Goal: Task Accomplishment & Management: Manage account settings

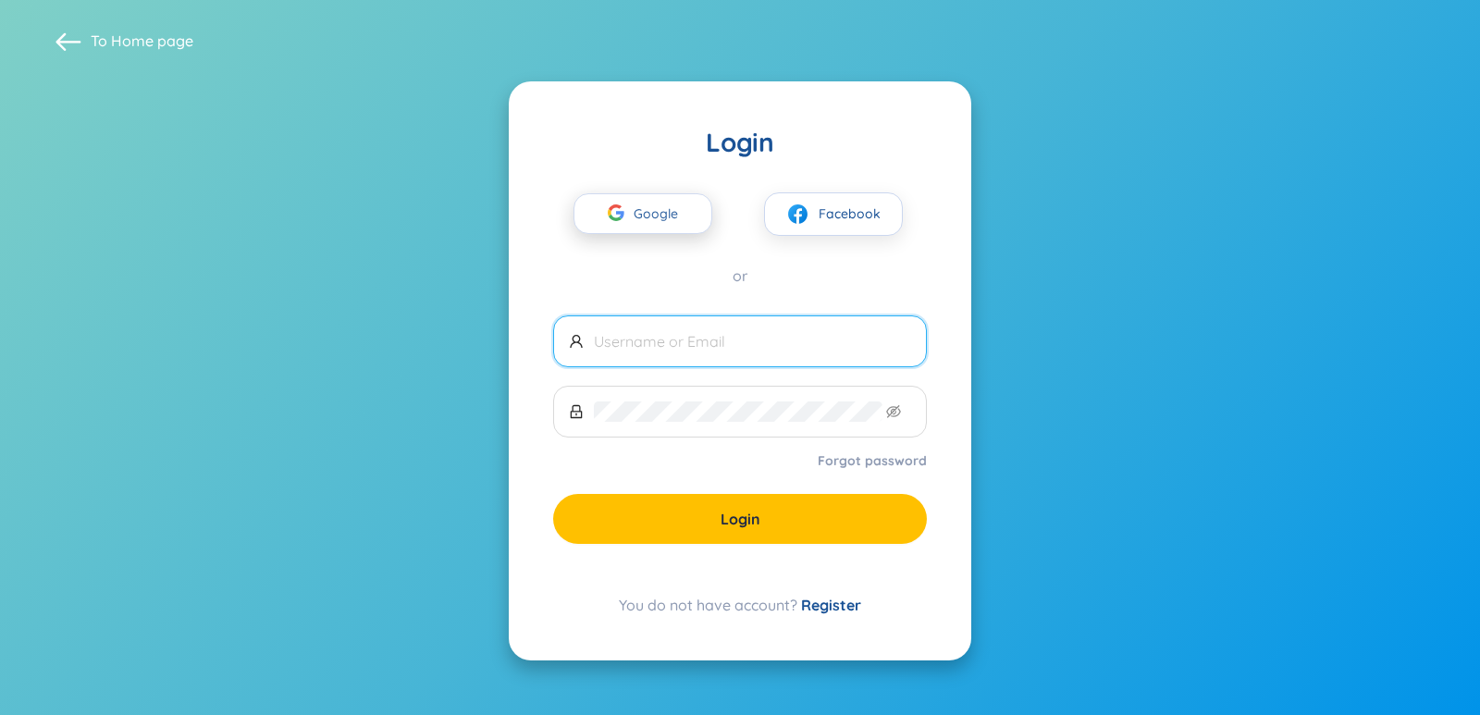
click at [648, 213] on span "Google" at bounding box center [660, 213] width 54 height 39
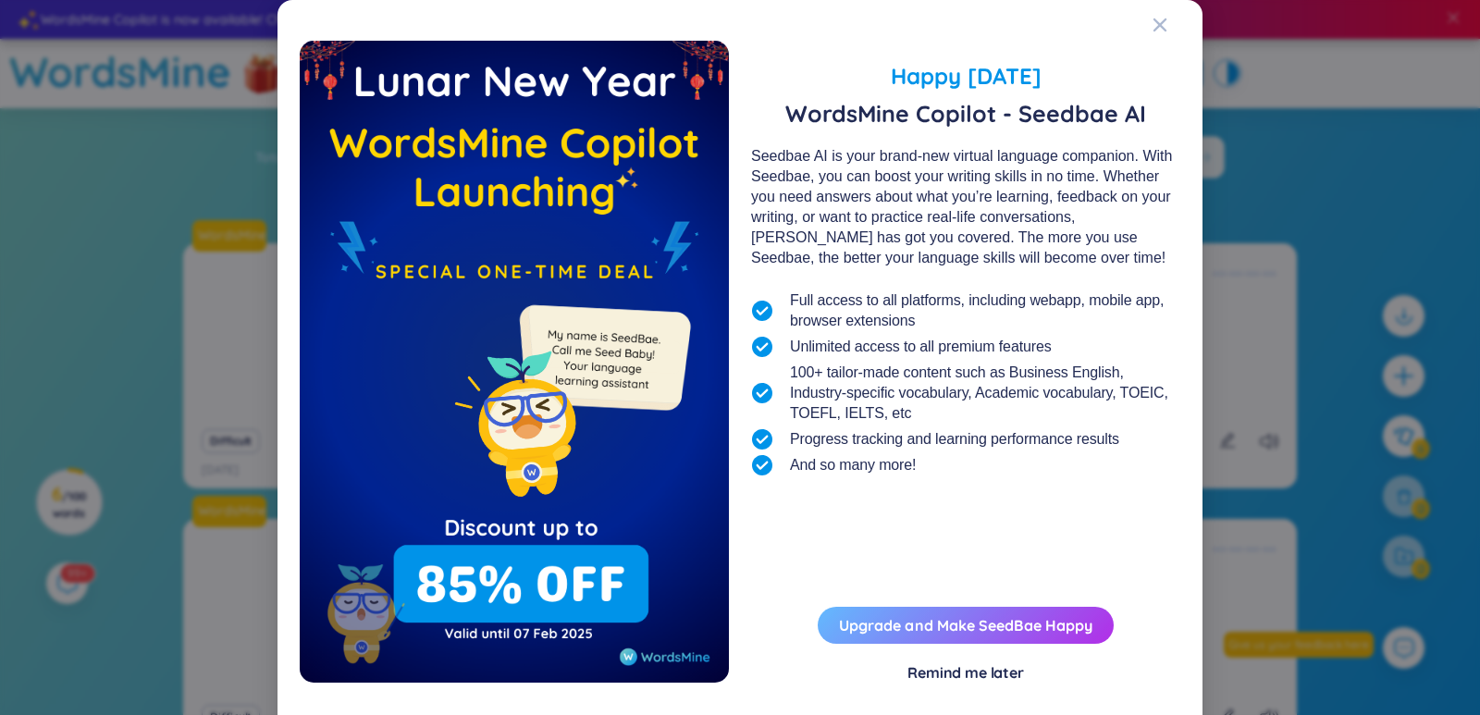
drag, startPoint x: 962, startPoint y: 633, endPoint x: 965, endPoint y: 612, distance: 20.7
click at [963, 633] on link "Upgrade and Make SeedBae Happy" at bounding box center [965, 625] width 253 height 18
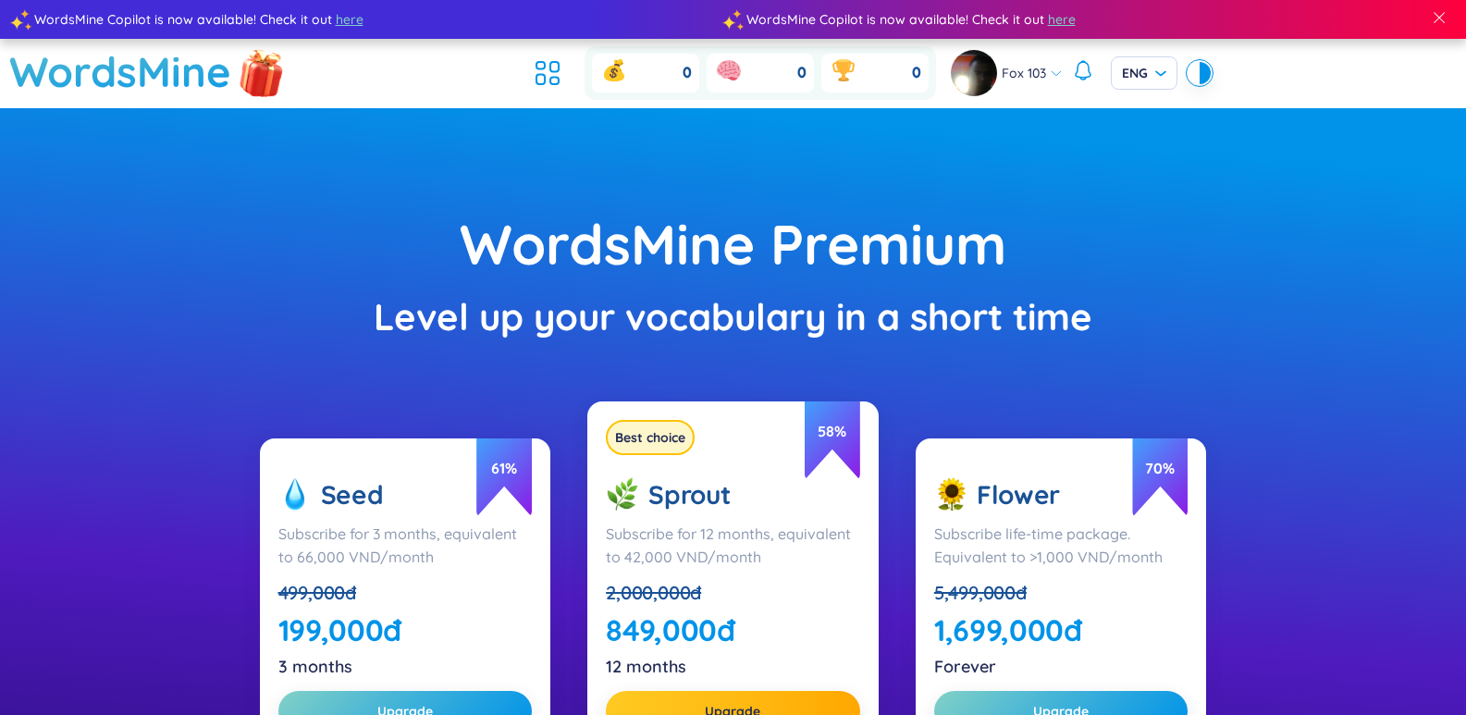
click at [264, 82] on img at bounding box center [261, 71] width 55 height 73
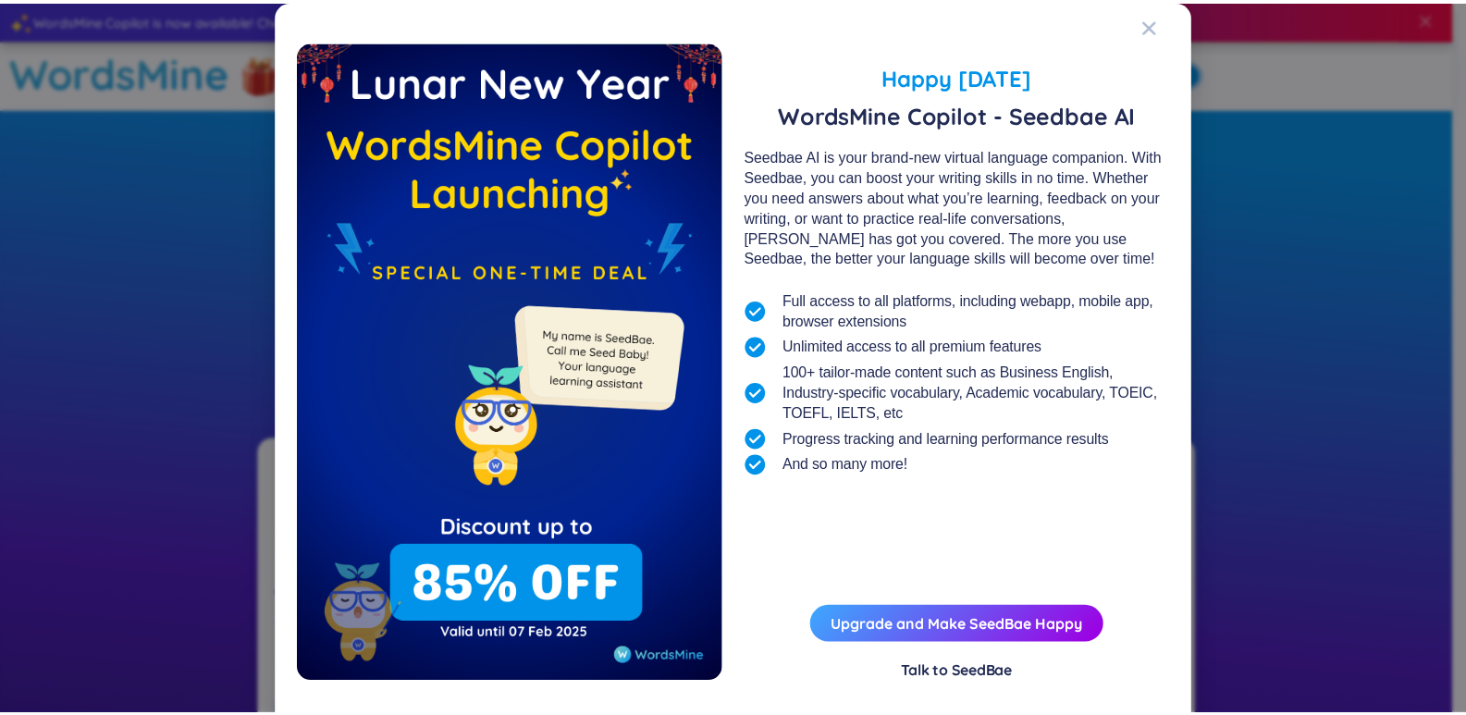
scroll to position [27, 0]
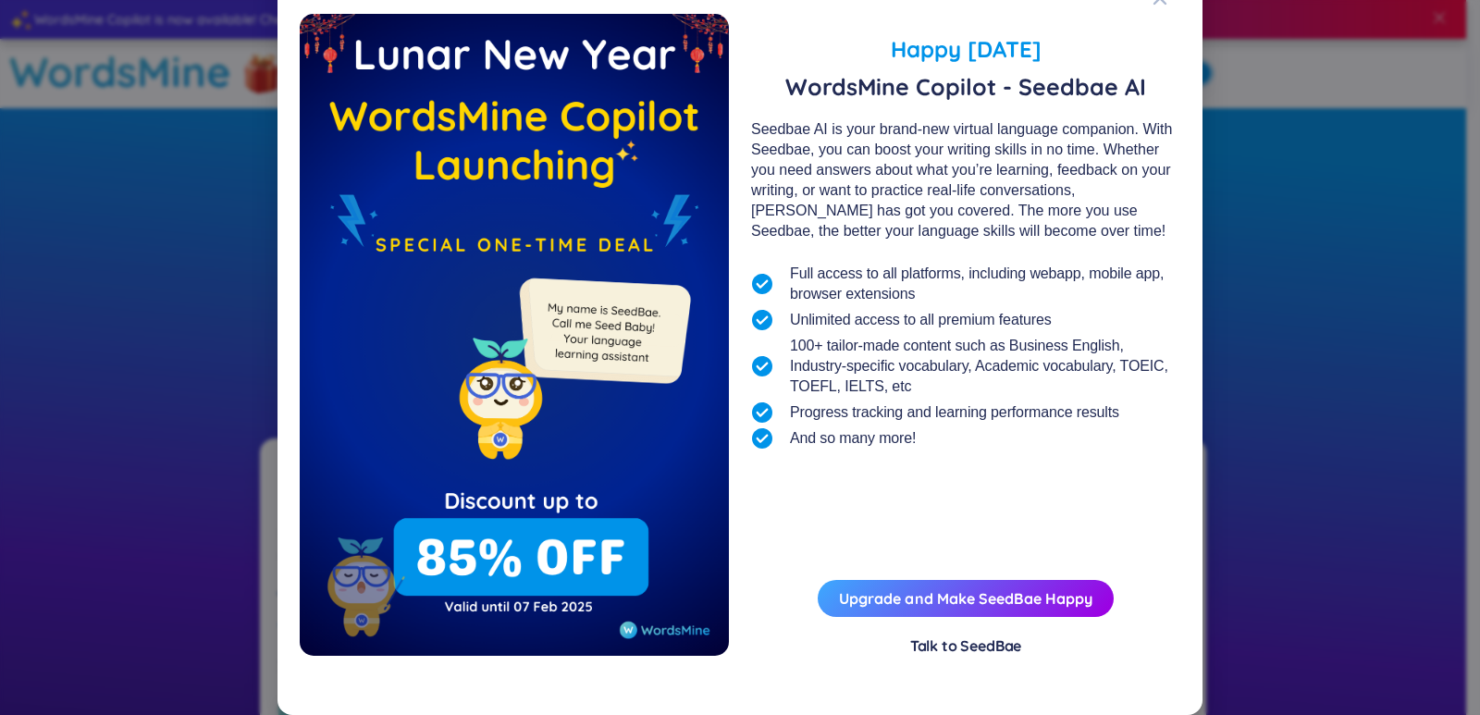
drag, startPoint x: 1379, startPoint y: 211, endPoint x: 1147, endPoint y: 69, distance: 271.9
click at [1368, 203] on div "Happy Lunar New Year 2025 WordsMine Copilot - Seedbae AI Seedbae AI is your bra…" at bounding box center [740, 357] width 1480 height 715
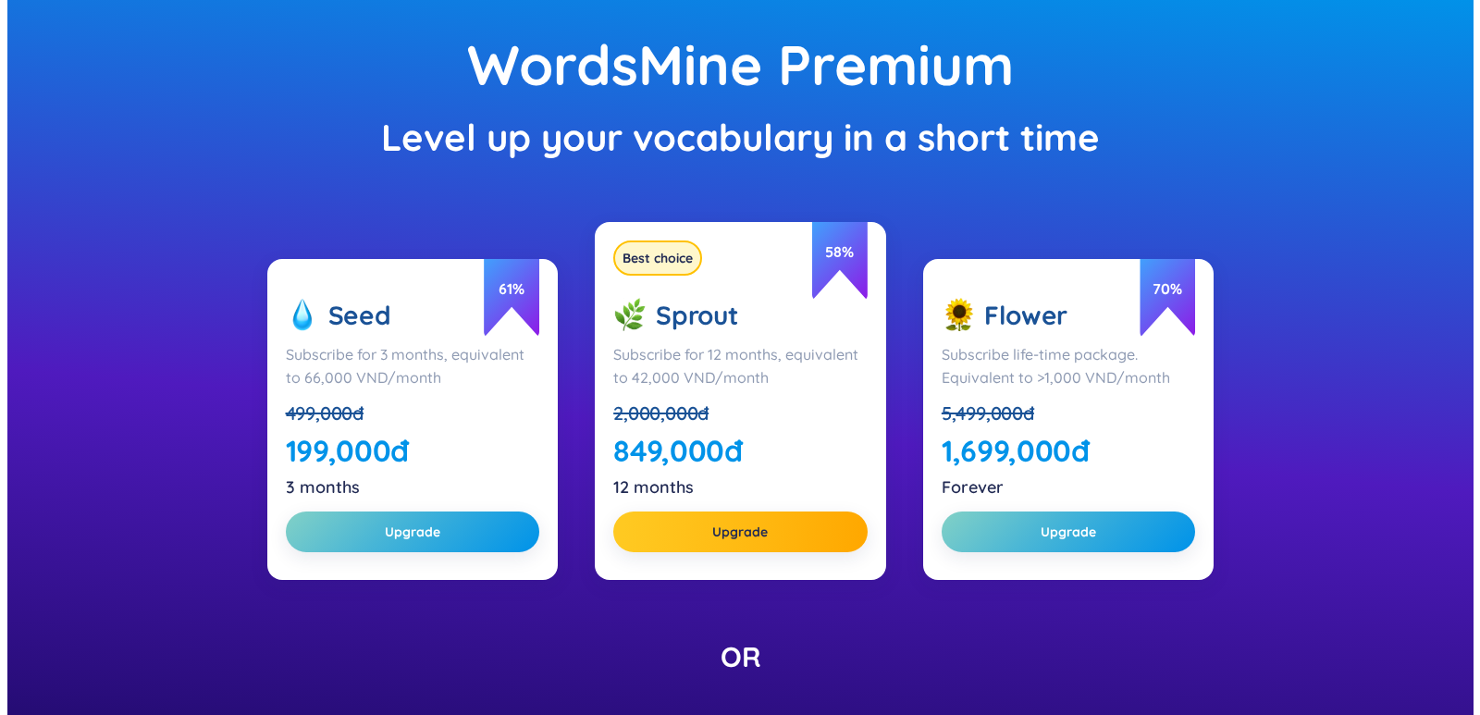
scroll to position [0, 0]
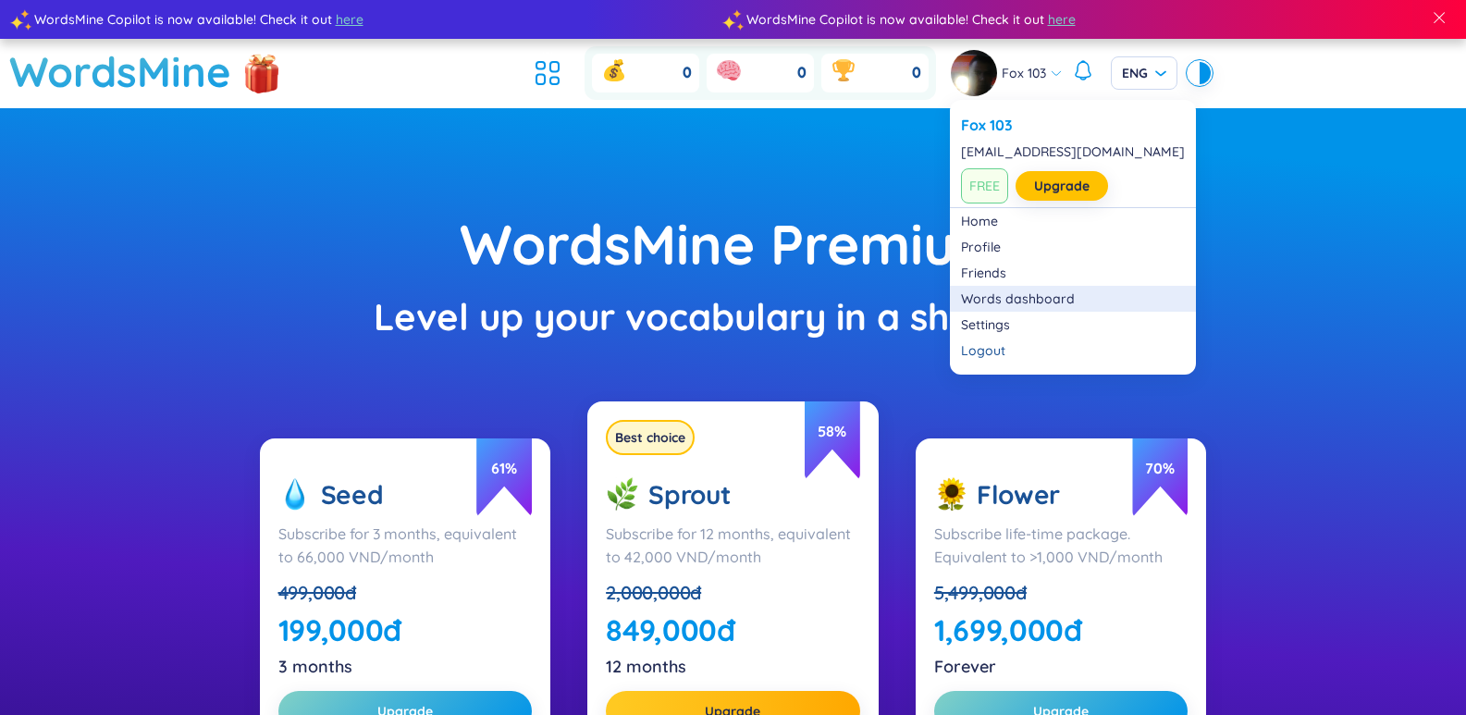
click at [1024, 306] on link "Words dashboard" at bounding box center [1073, 298] width 224 height 18
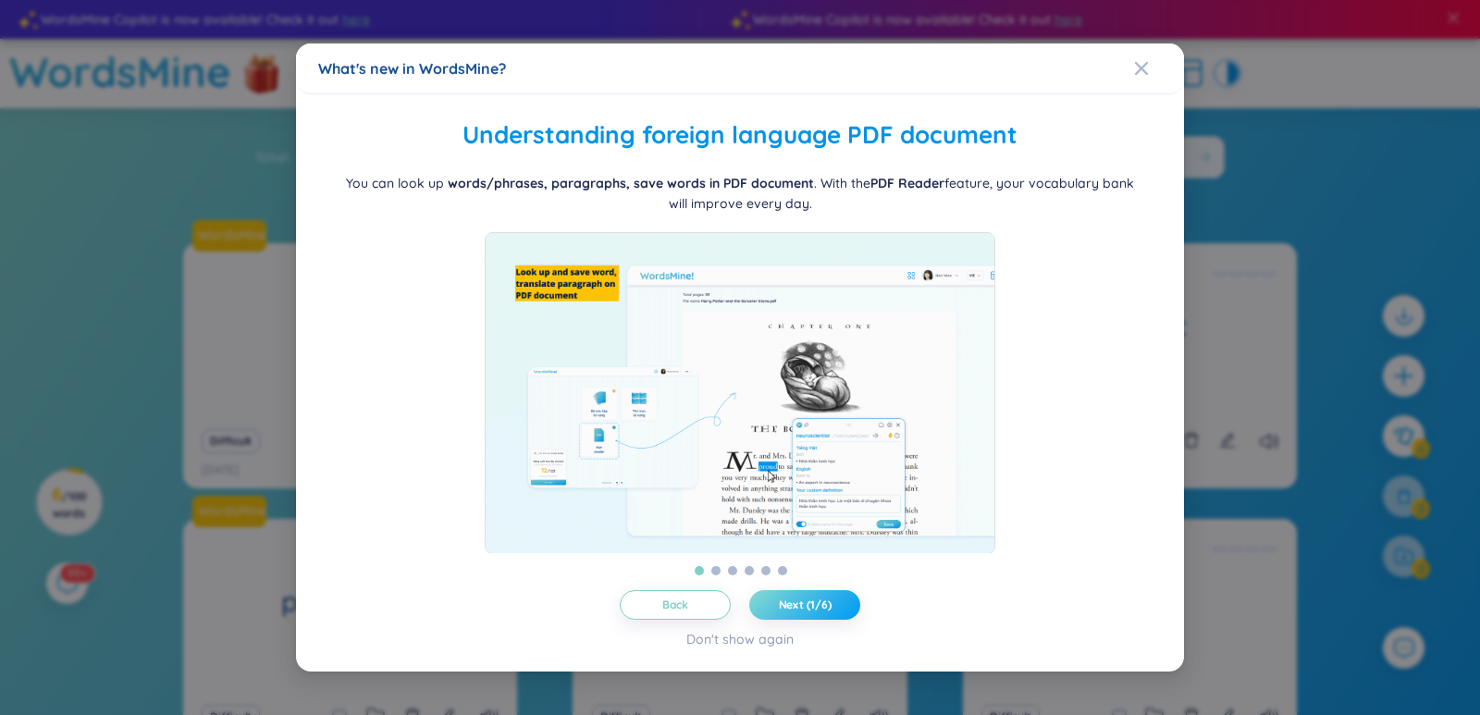
click at [799, 611] on span "Next (1/6)" at bounding box center [805, 604] width 53 height 15
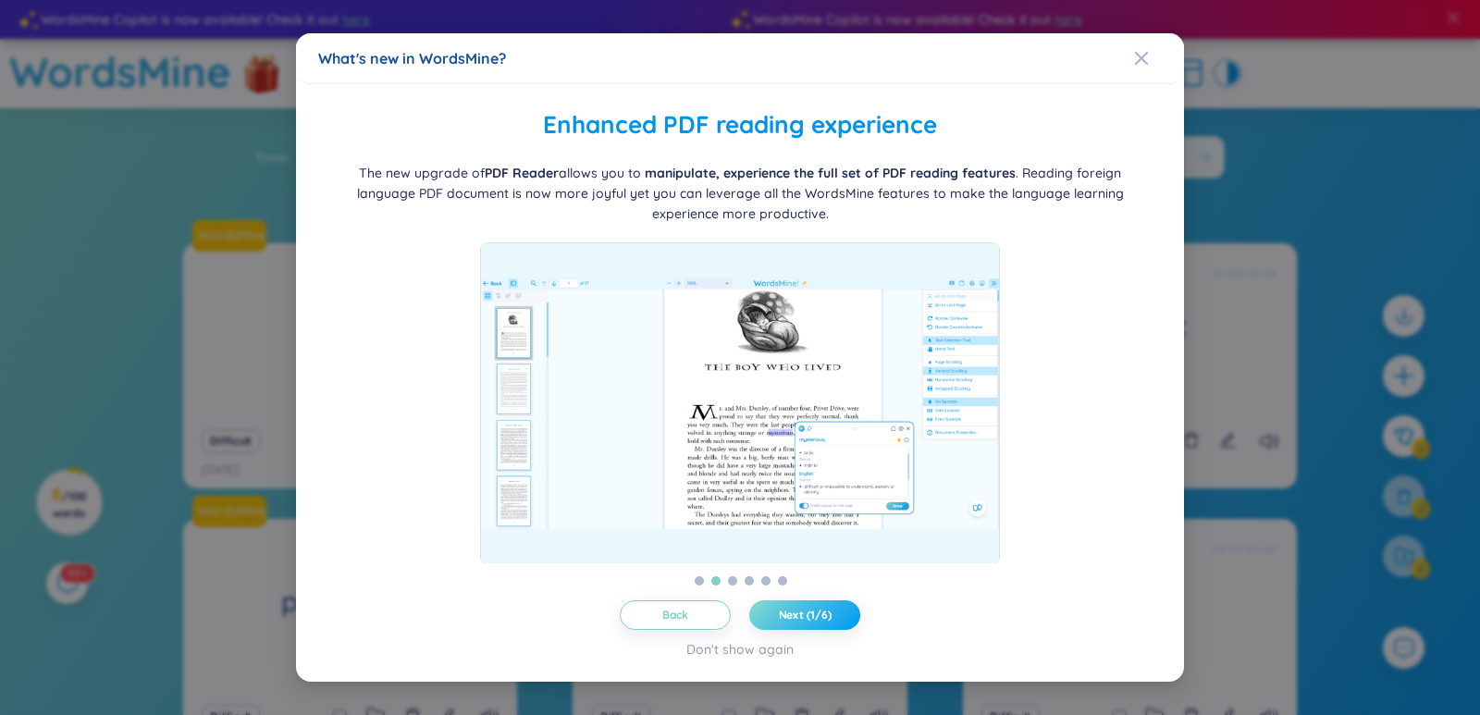
click at [792, 623] on button "Next (1/6)" at bounding box center [804, 615] width 111 height 30
click at [791, 623] on button "Next (2/6)" at bounding box center [804, 615] width 111 height 30
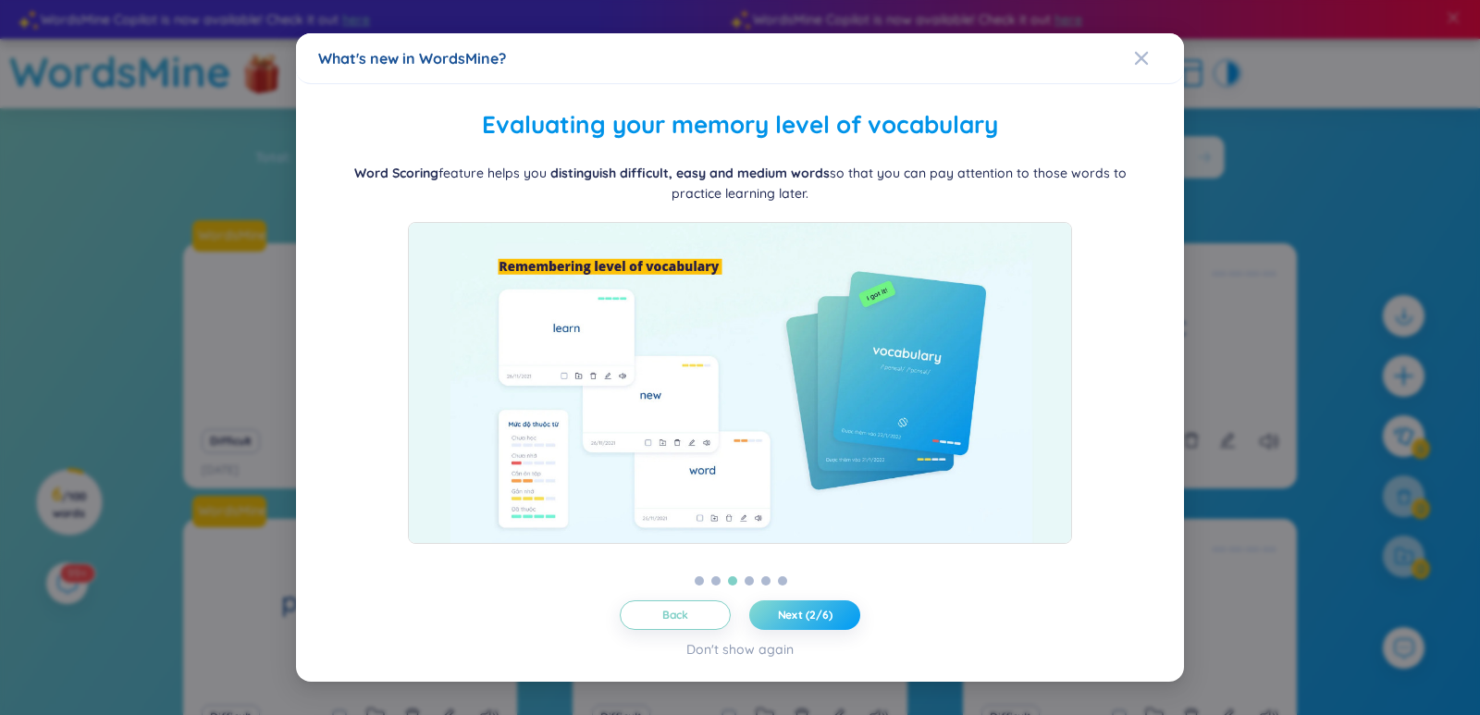
click at [791, 623] on button "Next (2/6)" at bounding box center [804, 615] width 111 height 30
click at [791, 623] on button "Next (3/6)" at bounding box center [804, 615] width 111 height 30
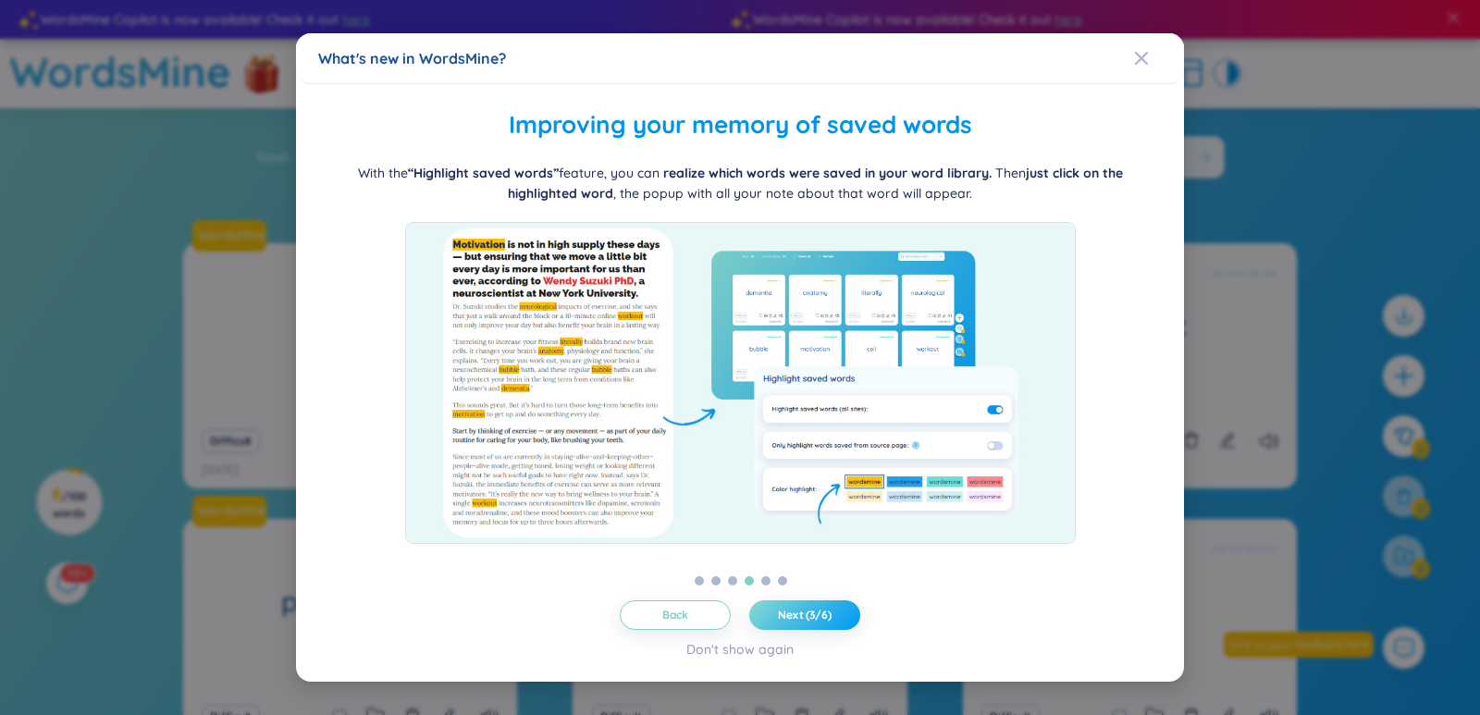
click at [791, 623] on button "Next (3/6)" at bounding box center [804, 615] width 111 height 30
click at [791, 623] on button "Next (4/6)" at bounding box center [804, 615] width 111 height 30
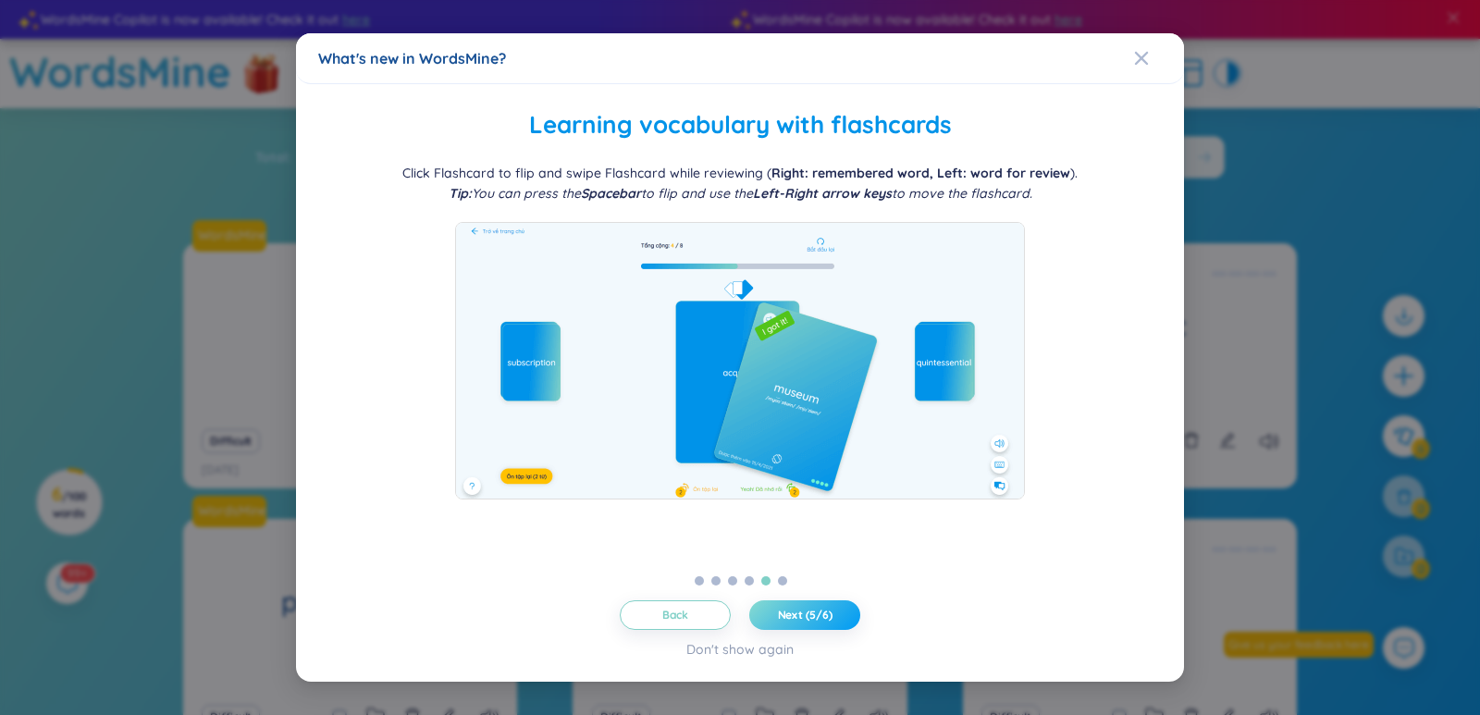
click at [791, 623] on button "Next (5/6)" at bounding box center [804, 615] width 111 height 30
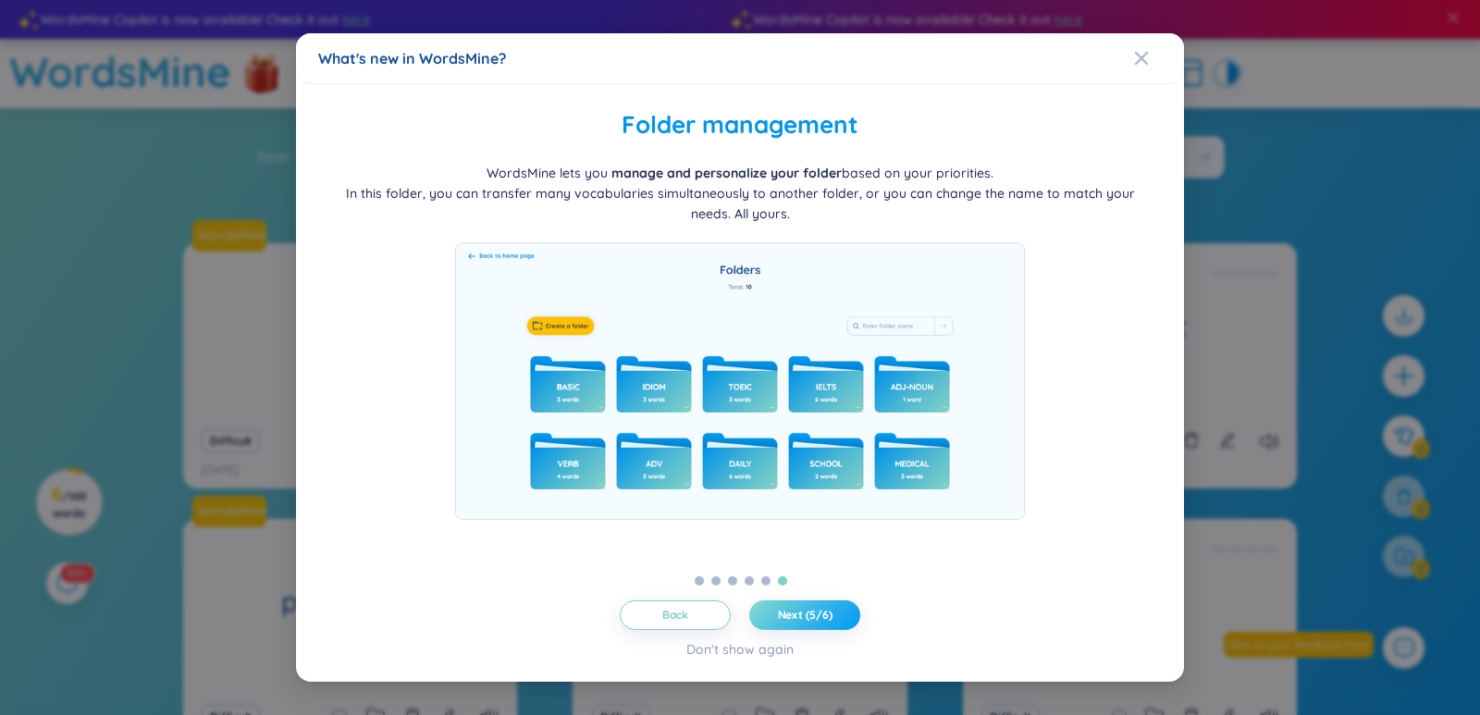
click at [791, 623] on button "Next (5/6)" at bounding box center [804, 615] width 111 height 30
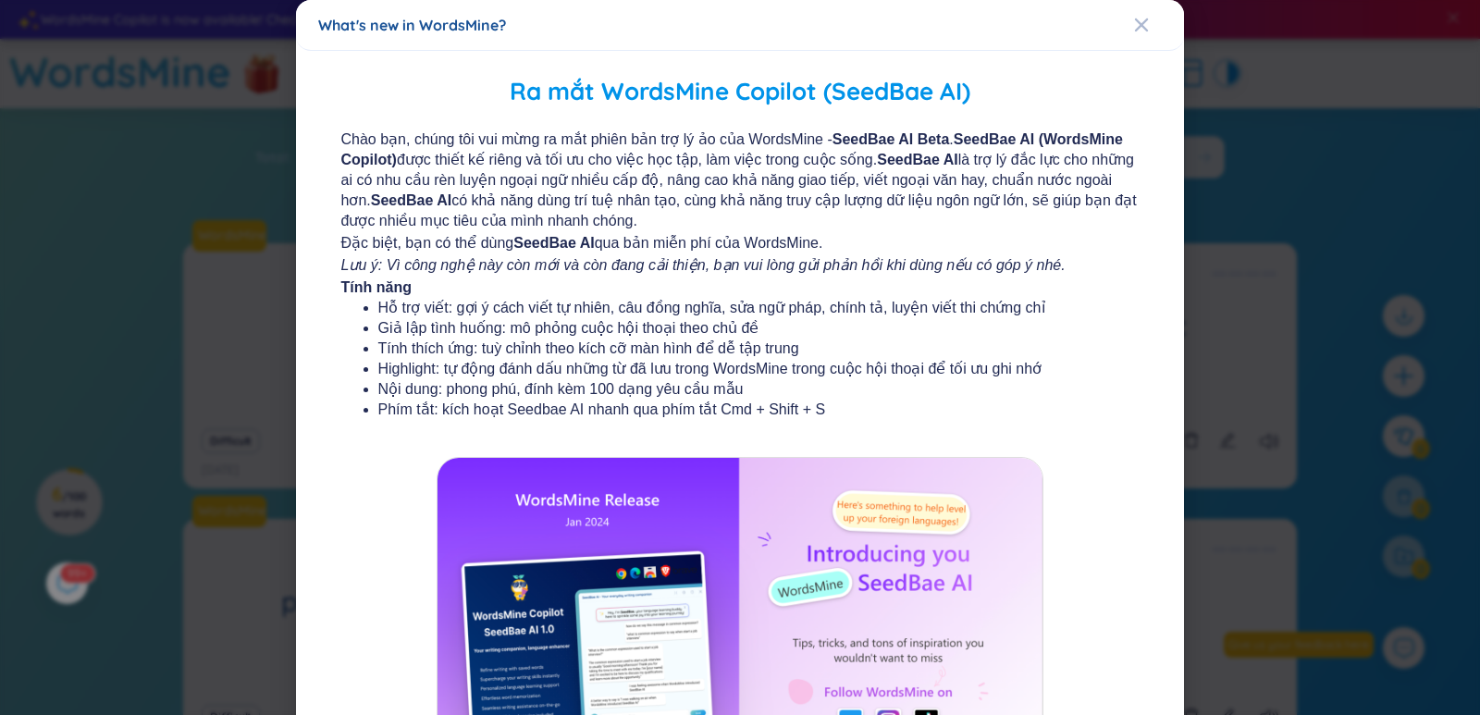
scroll to position [182, 0]
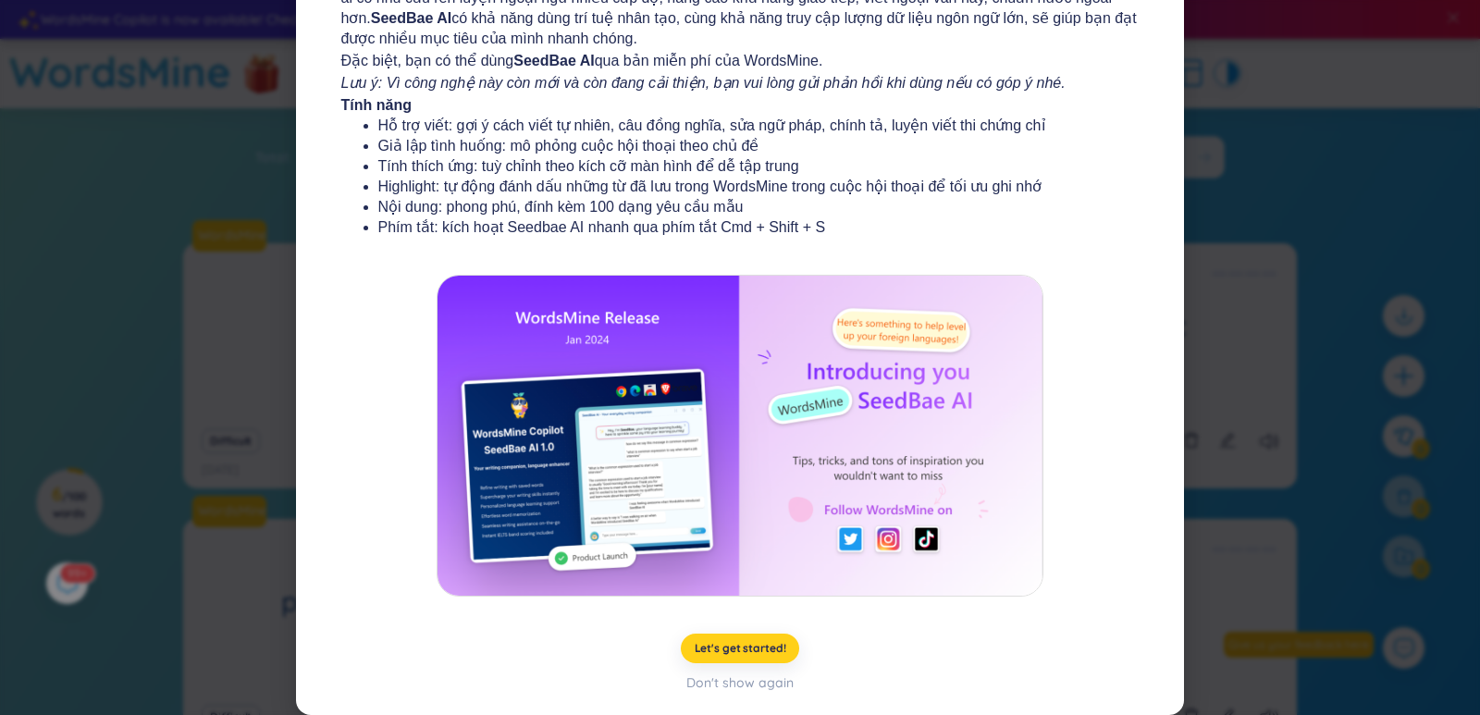
click at [755, 646] on span "Let's get started!" at bounding box center [741, 648] width 92 height 15
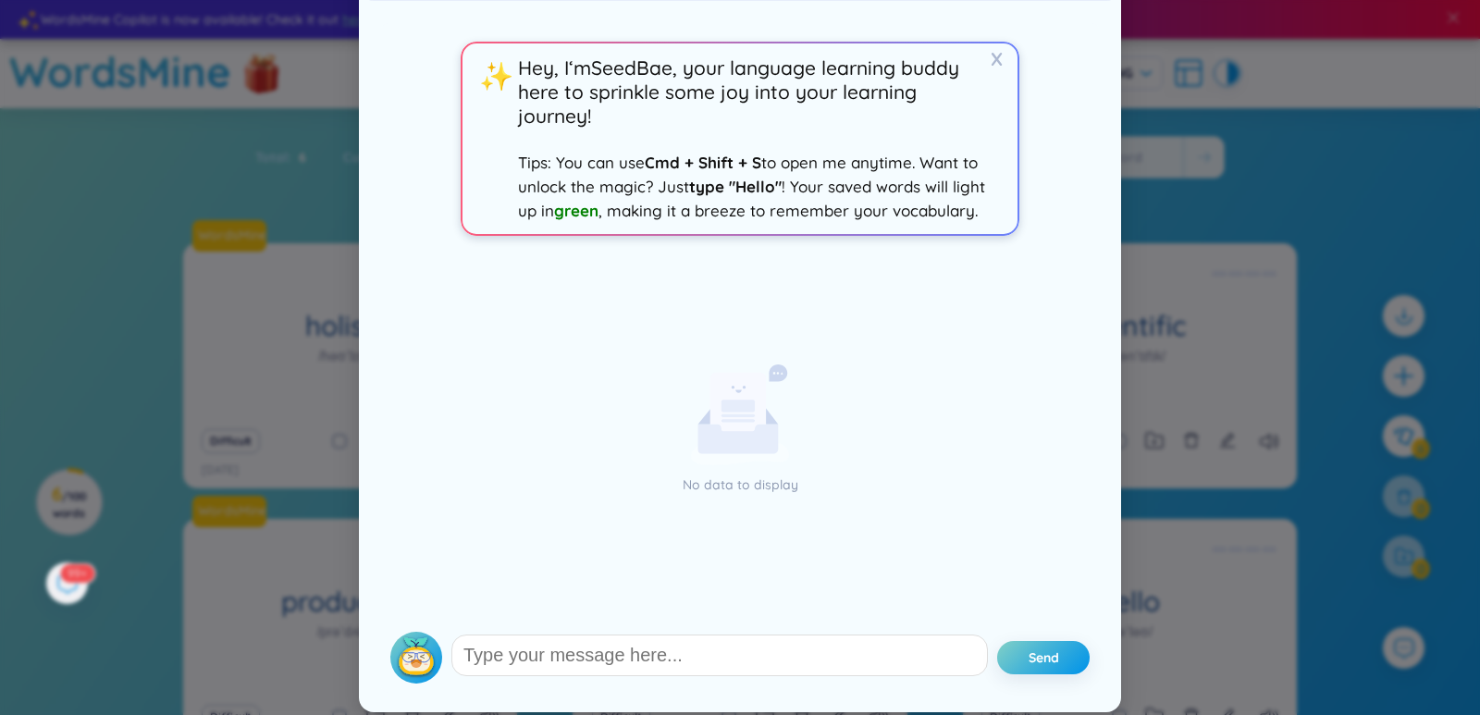
scroll to position [0, 0]
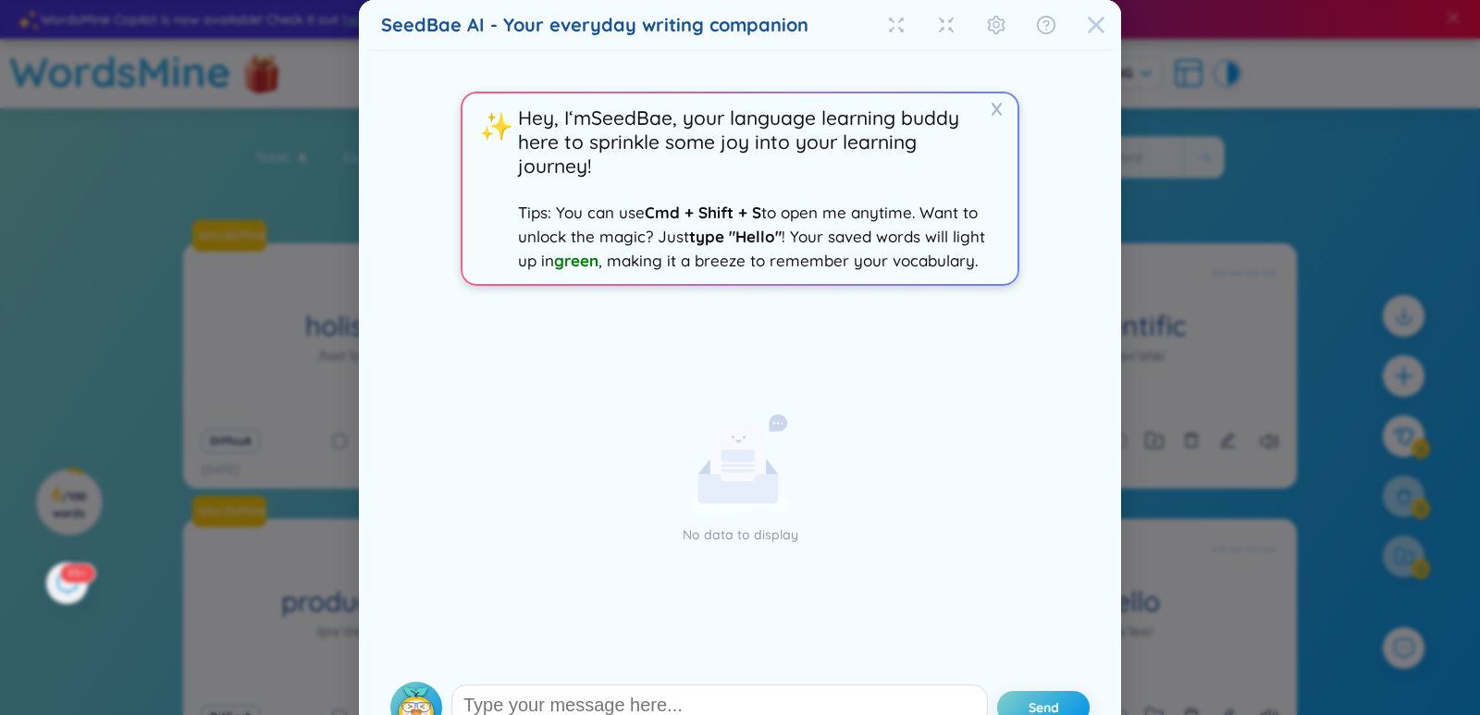
click at [1087, 25] on icon "Close" at bounding box center [1096, 25] width 18 height 18
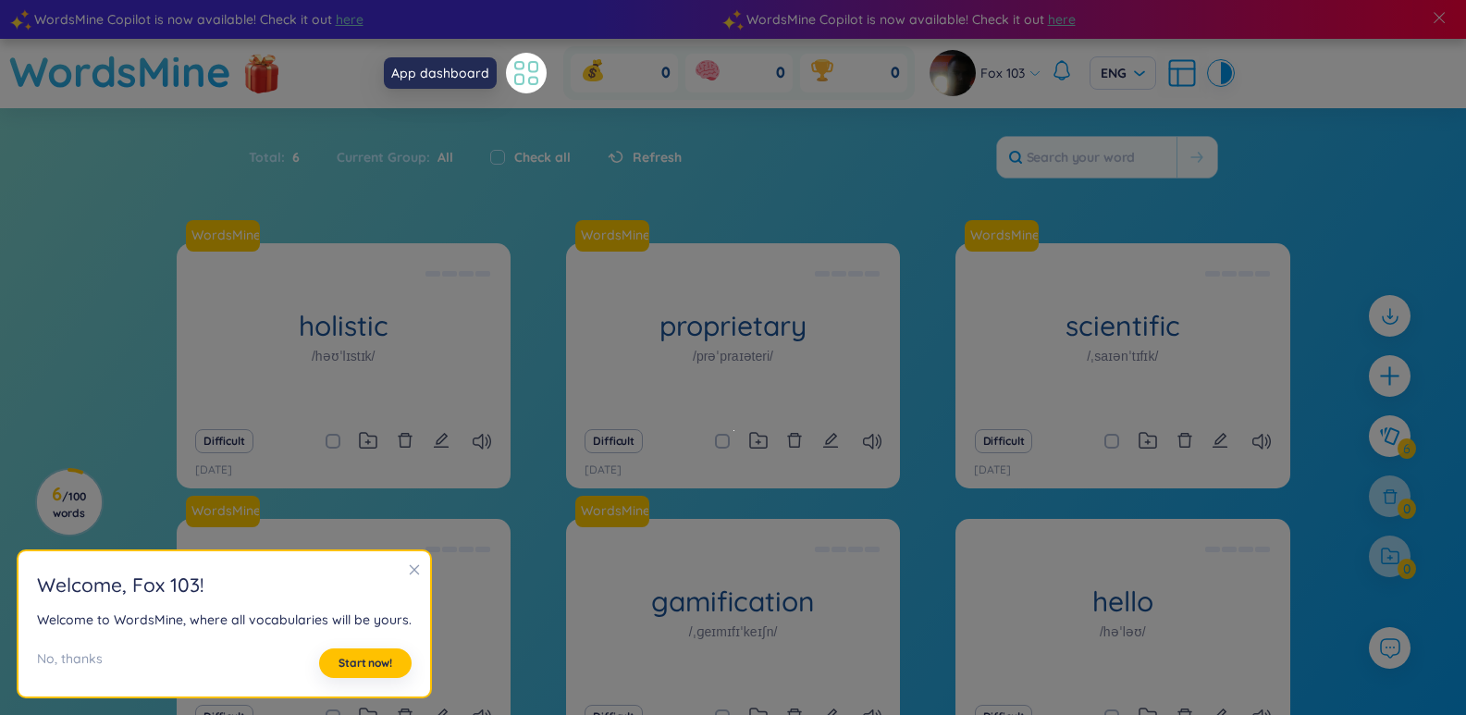
click at [512, 76] on icon at bounding box center [526, 72] width 33 height 33
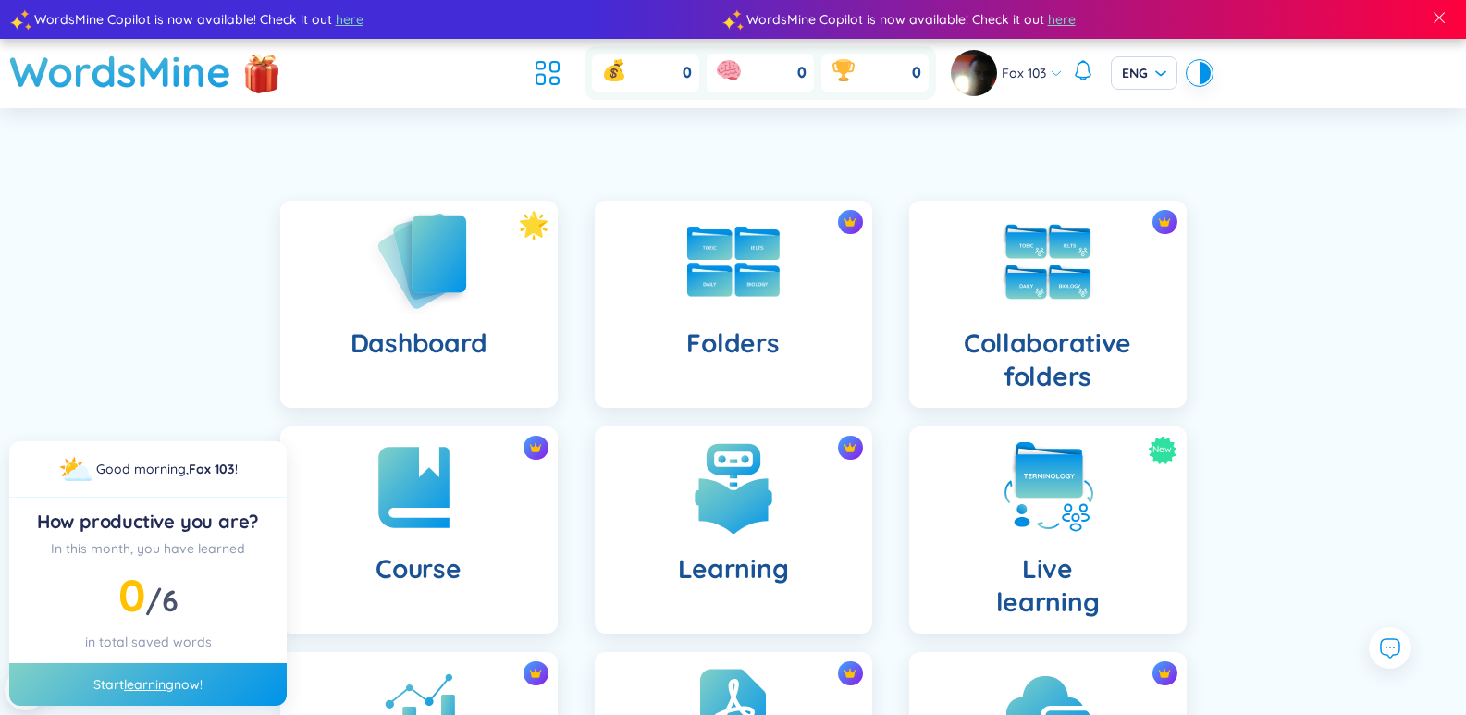
click at [425, 260] on img at bounding box center [419, 260] width 102 height 105
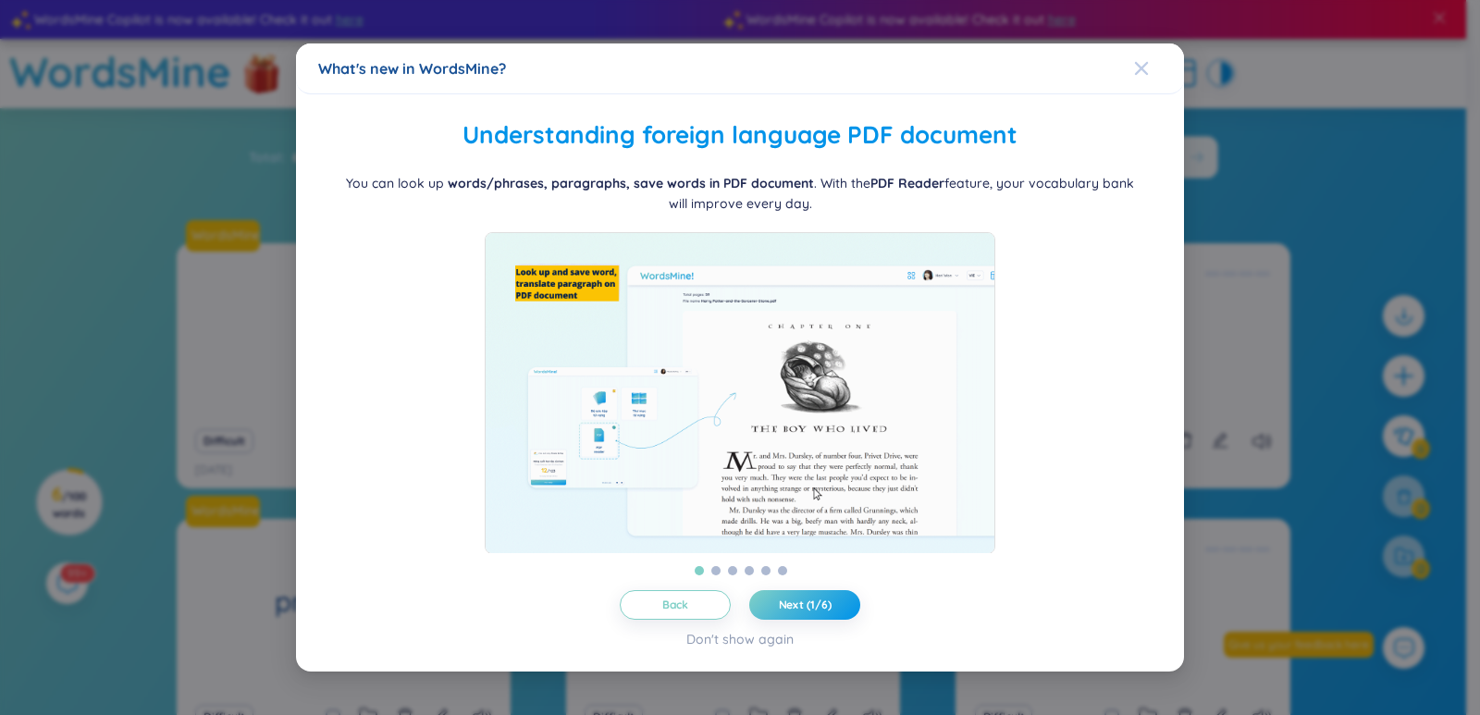
click at [1141, 61] on icon "Close" at bounding box center [1141, 67] width 13 height 13
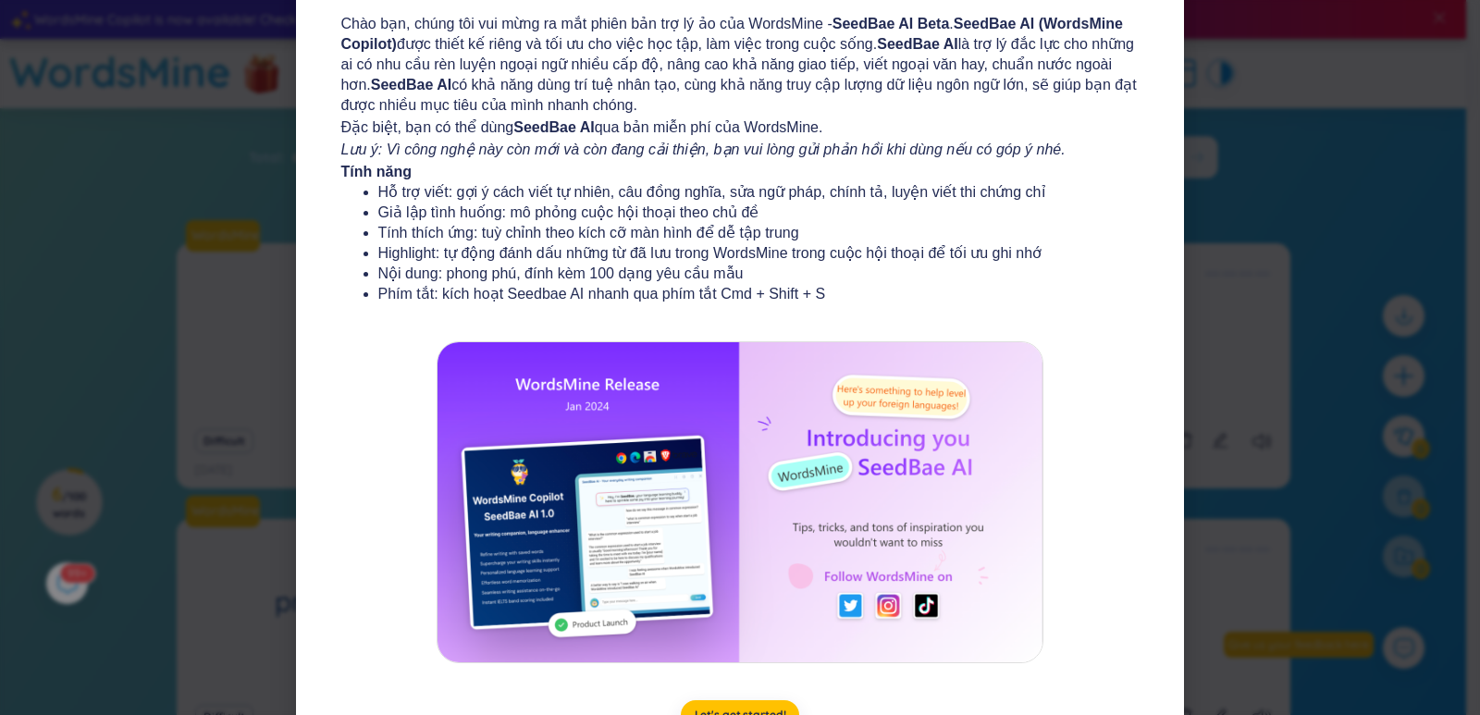
scroll to position [182, 0]
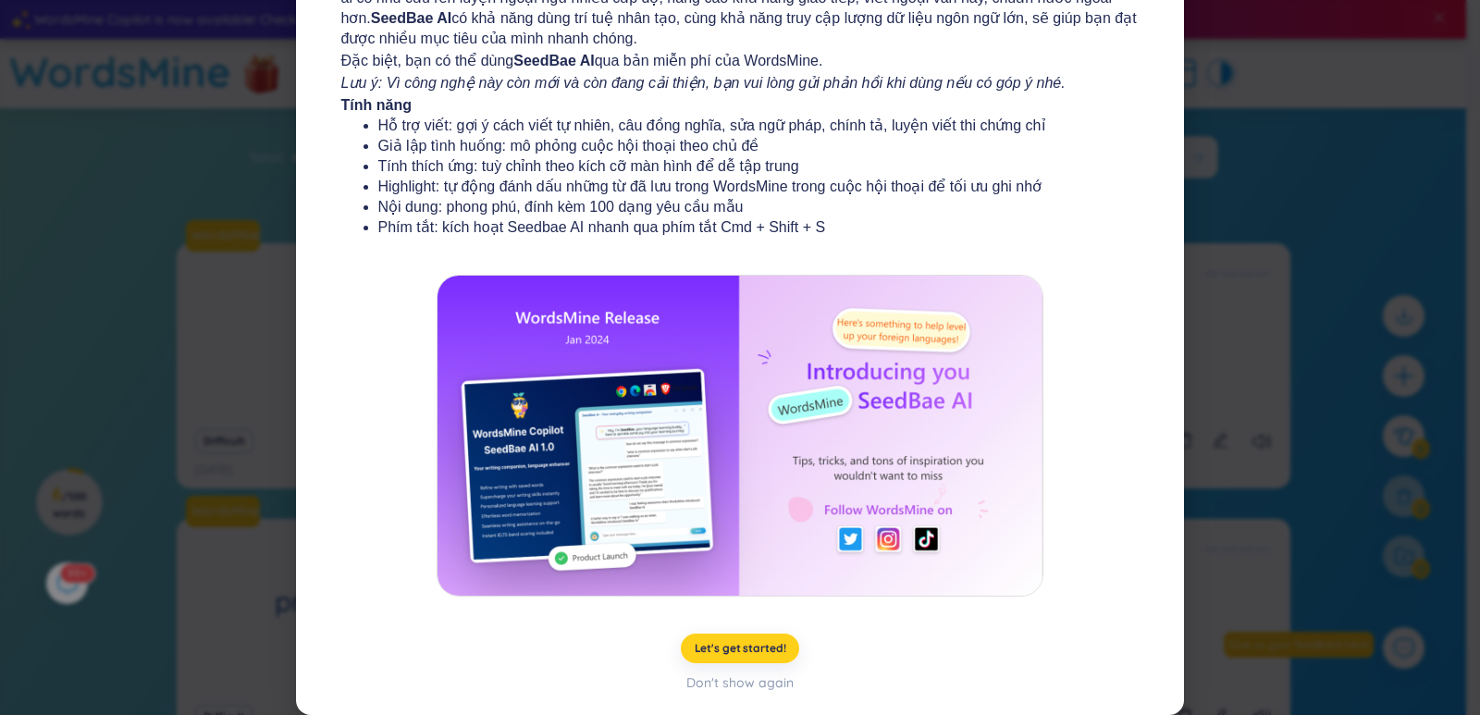
click at [711, 651] on span "Let's get started!" at bounding box center [741, 648] width 92 height 15
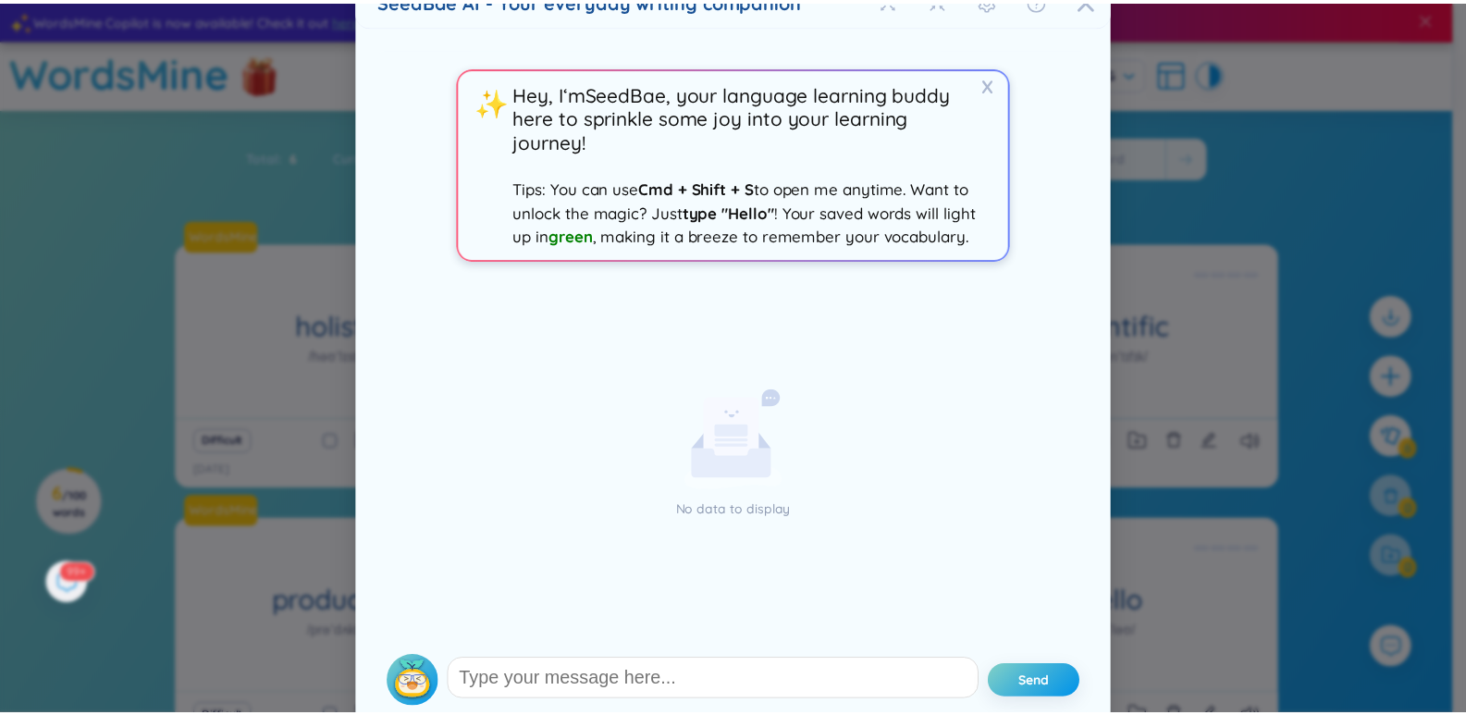
scroll to position [0, 0]
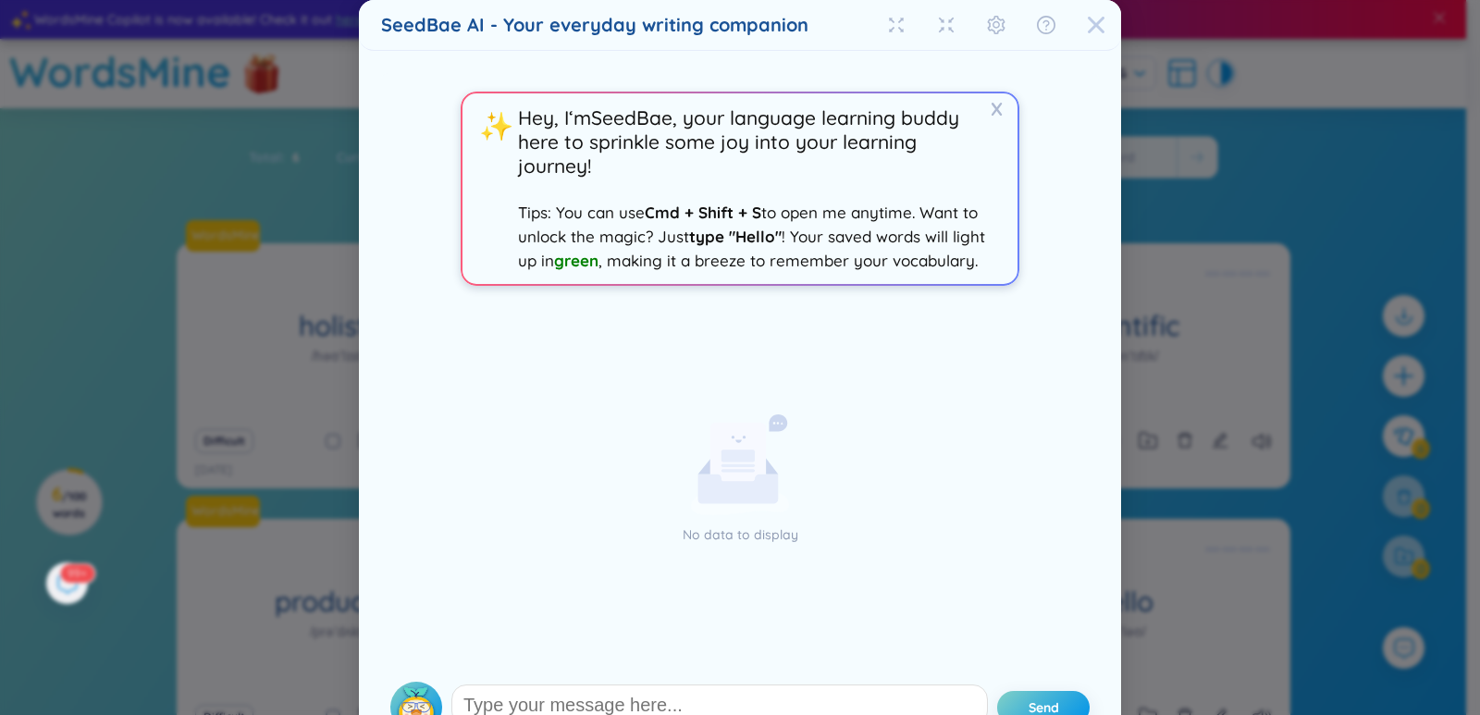
click at [1087, 28] on icon "Close" at bounding box center [1096, 25] width 18 height 18
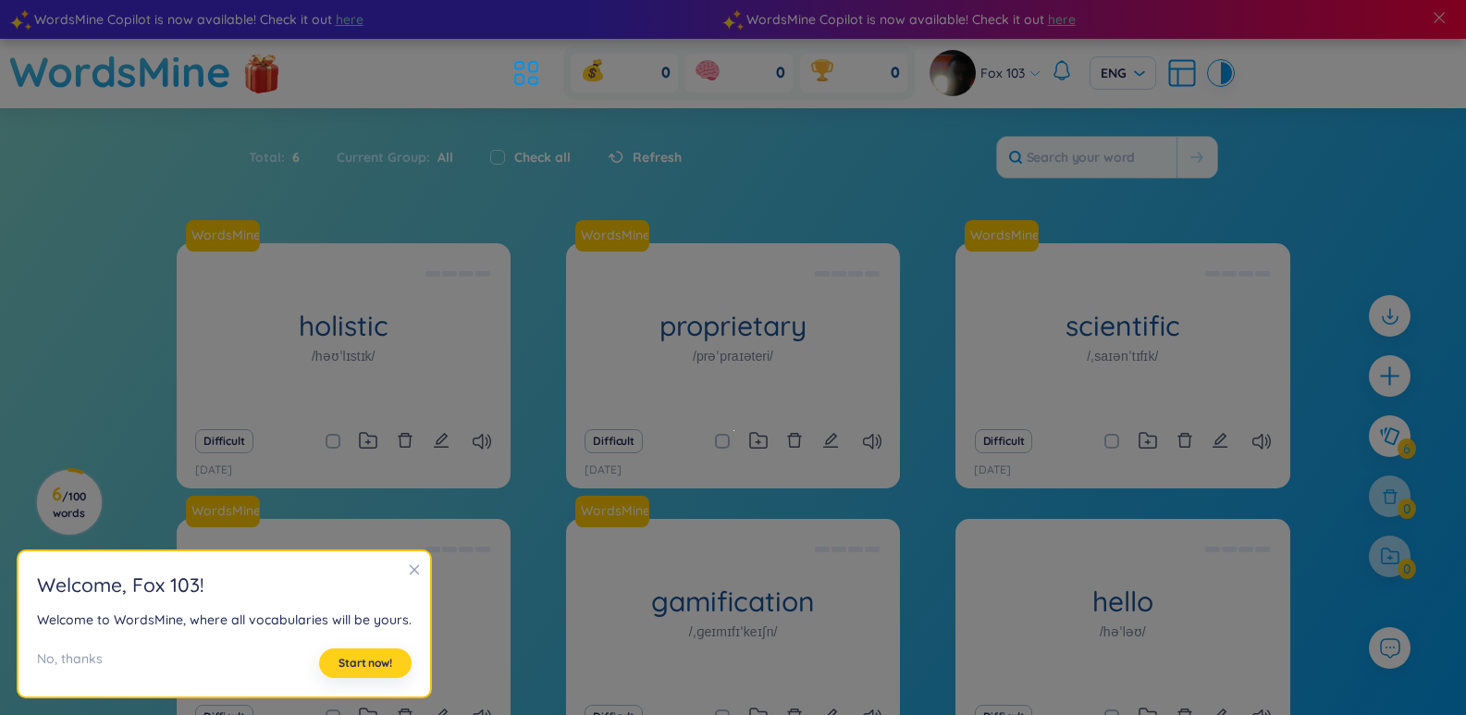
click at [373, 655] on button "Start now!" at bounding box center [365, 663] width 92 height 30
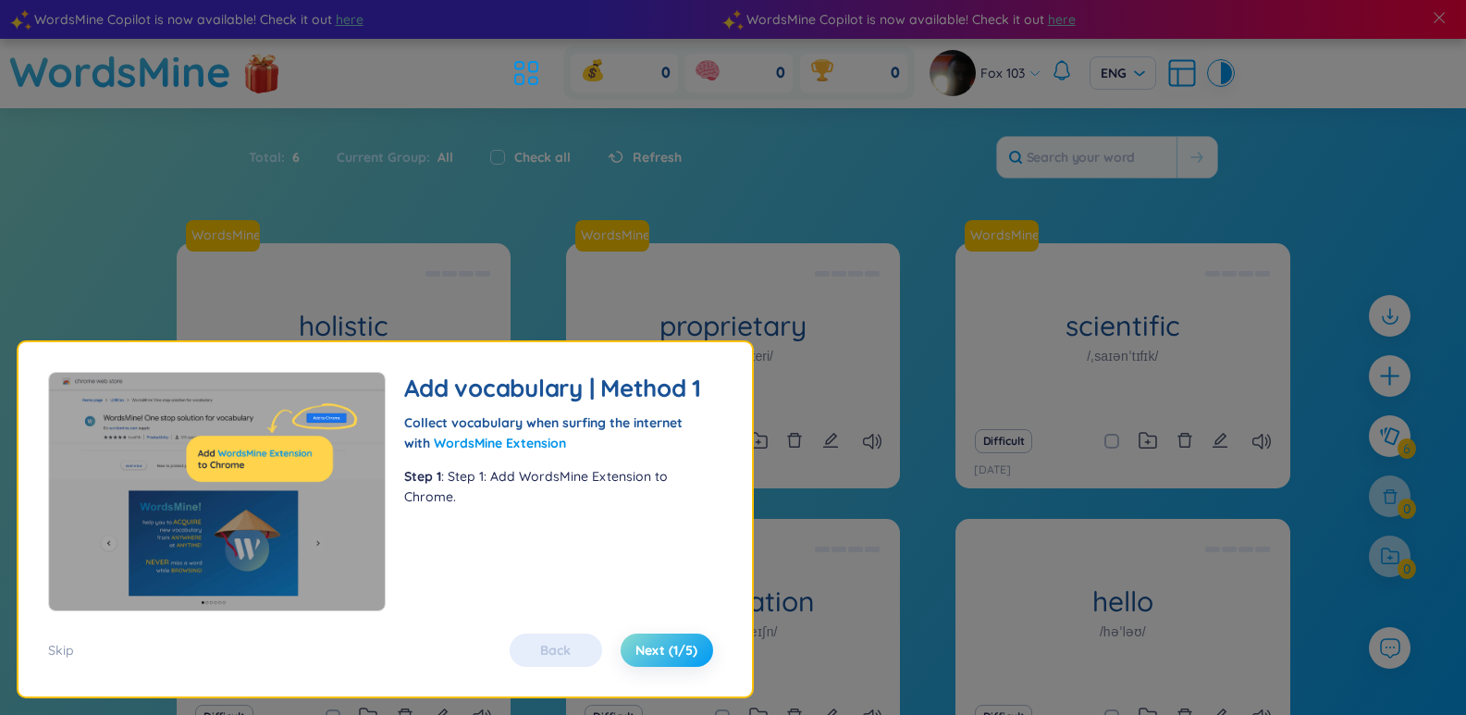
click at [654, 648] on span "Next (1/5)" at bounding box center [666, 650] width 62 height 18
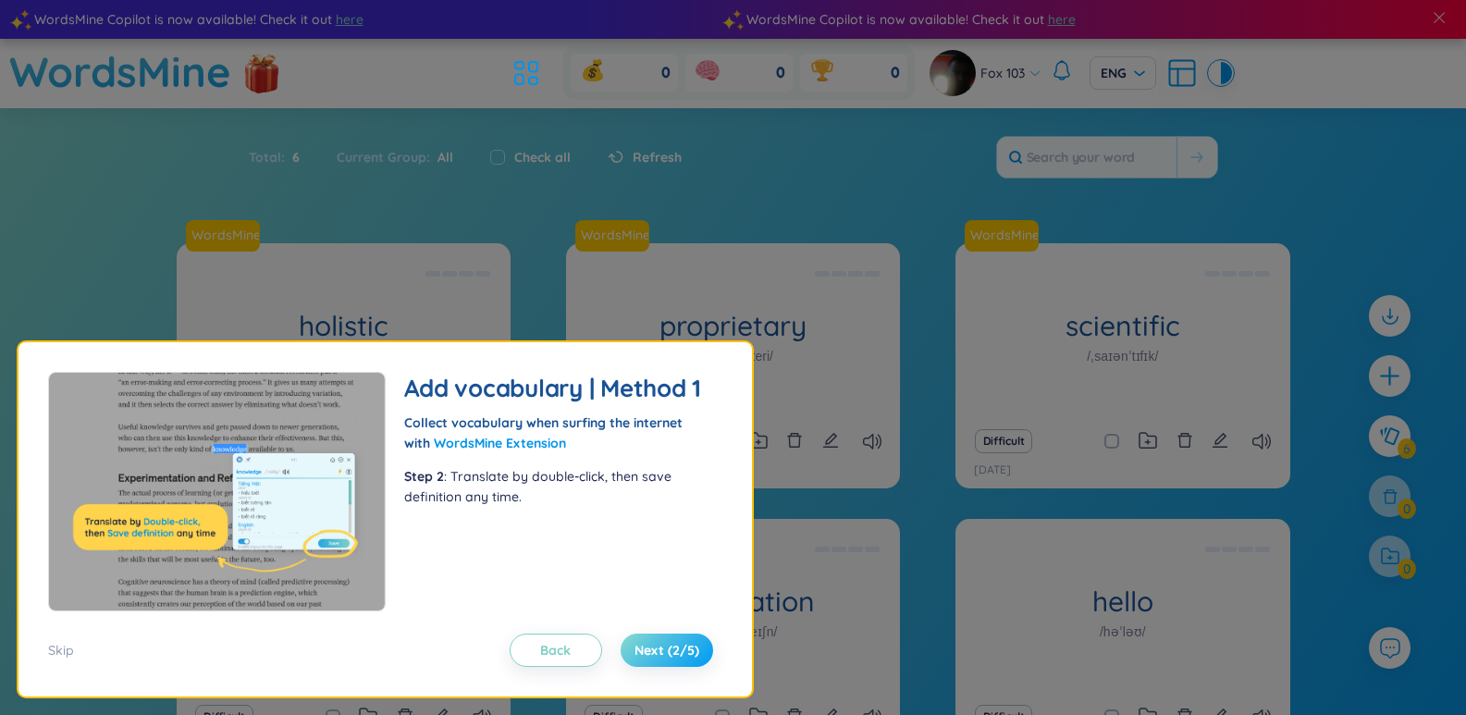
click at [654, 648] on span "Next (2/5)" at bounding box center [666, 650] width 65 height 18
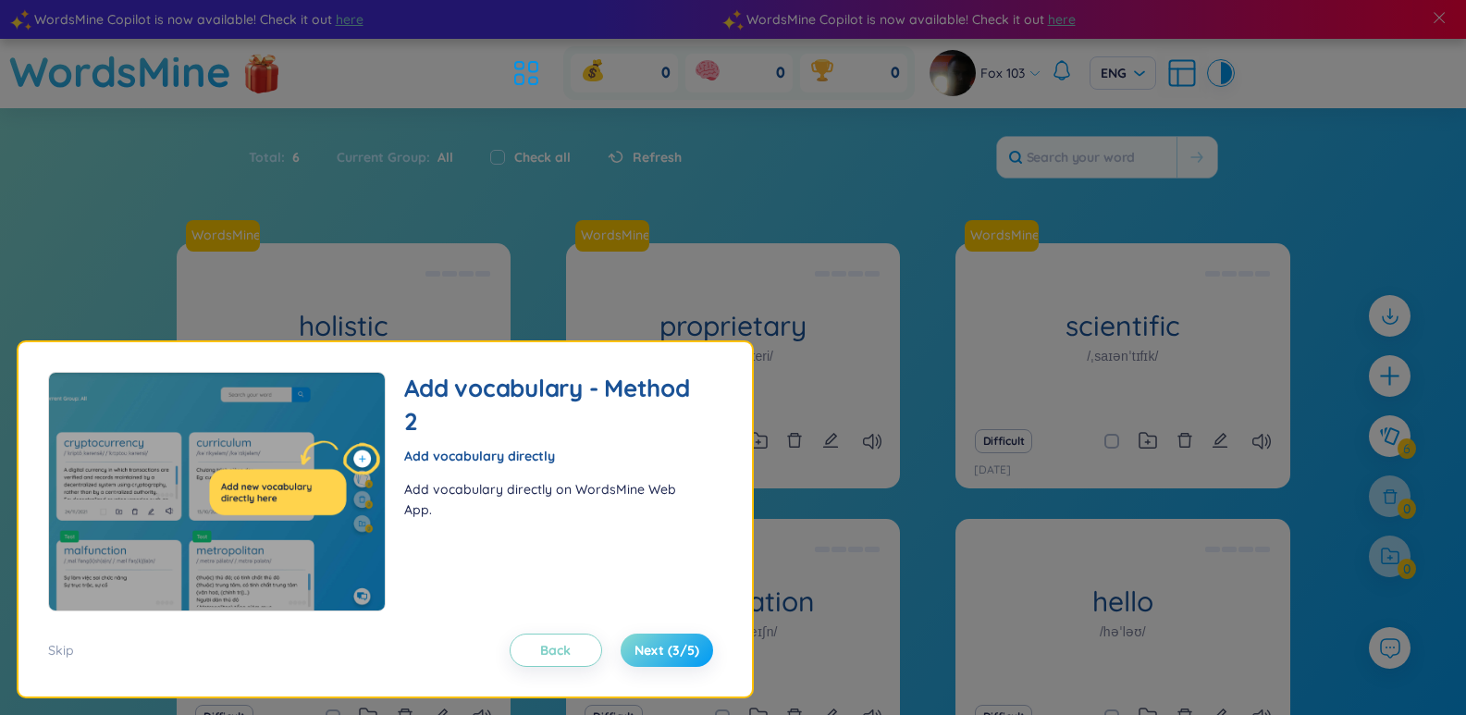
click at [654, 648] on span "Next (3/5)" at bounding box center [666, 650] width 65 height 18
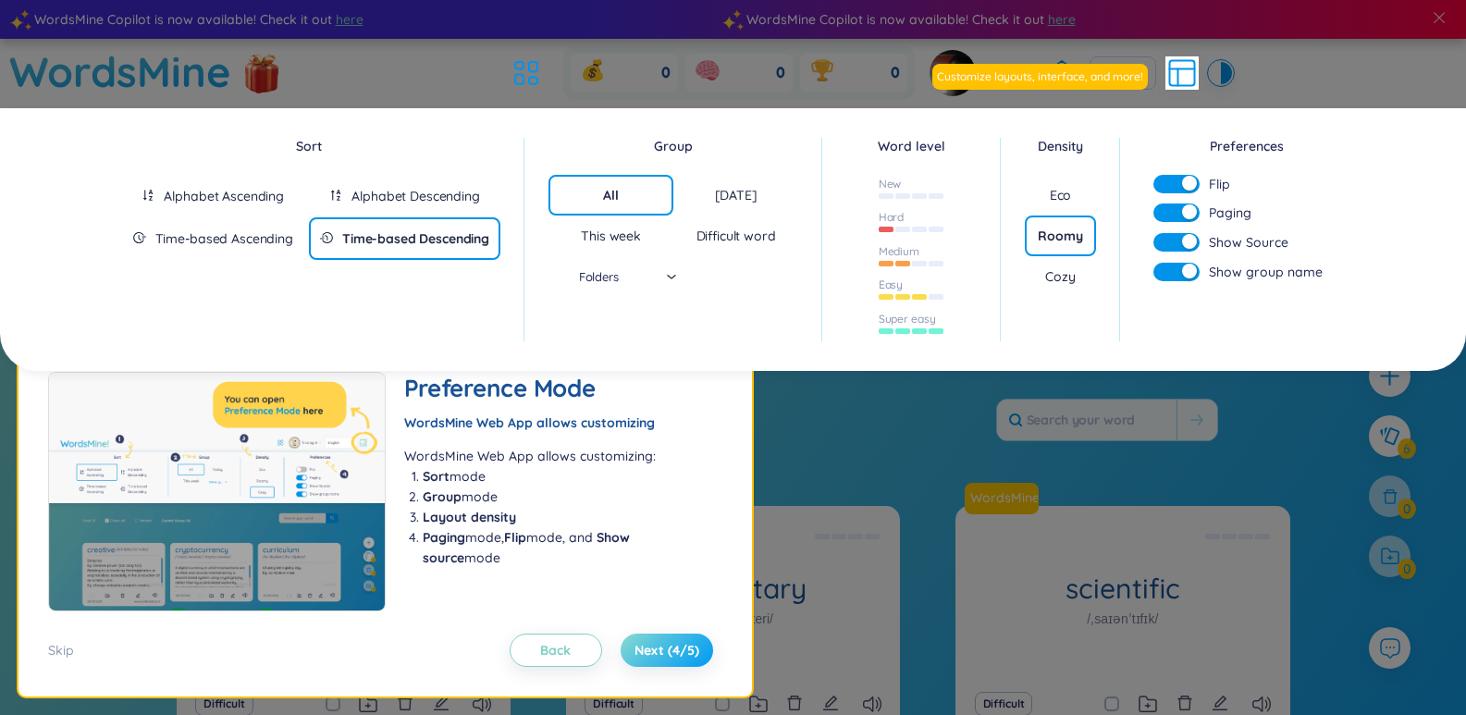
click at [654, 648] on span "Next (4/5)" at bounding box center [666, 650] width 65 height 18
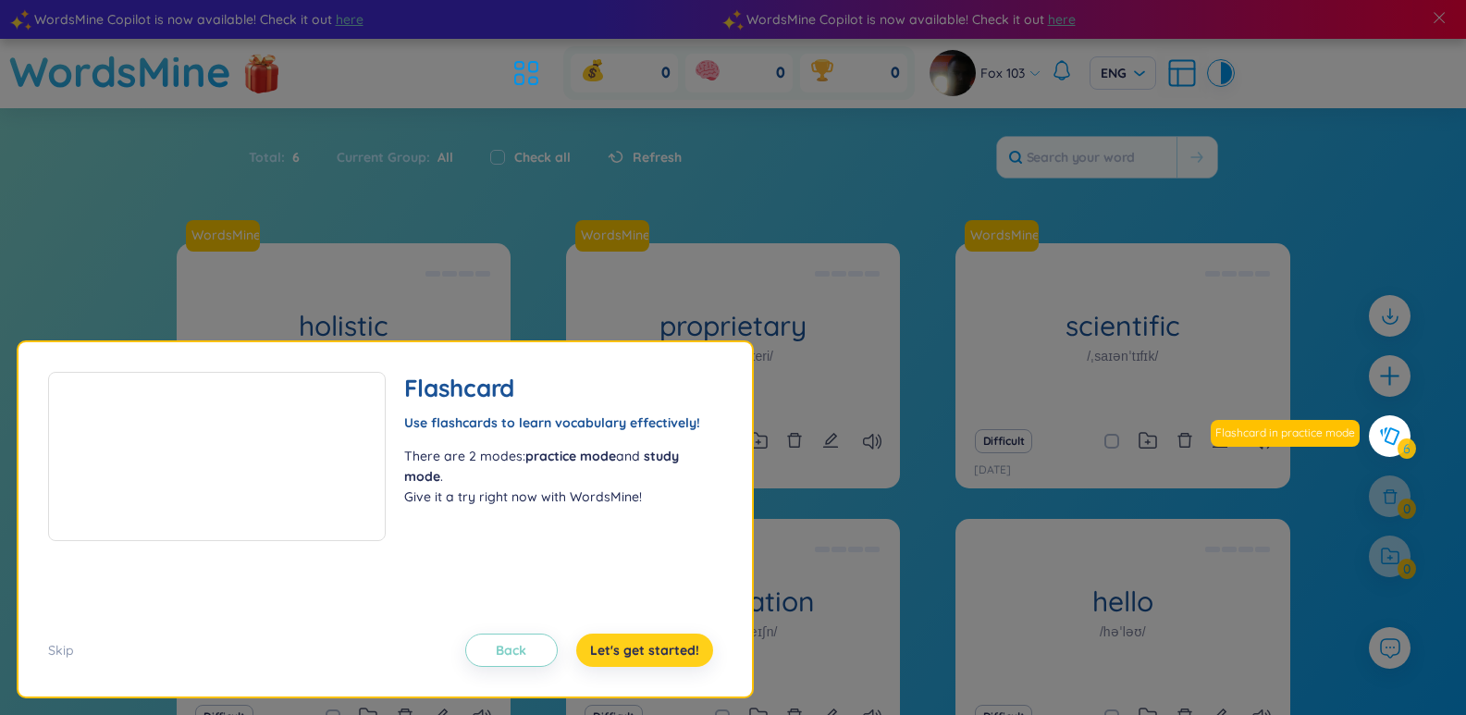
click at [654, 648] on span "Let's get started!" at bounding box center [644, 650] width 109 height 18
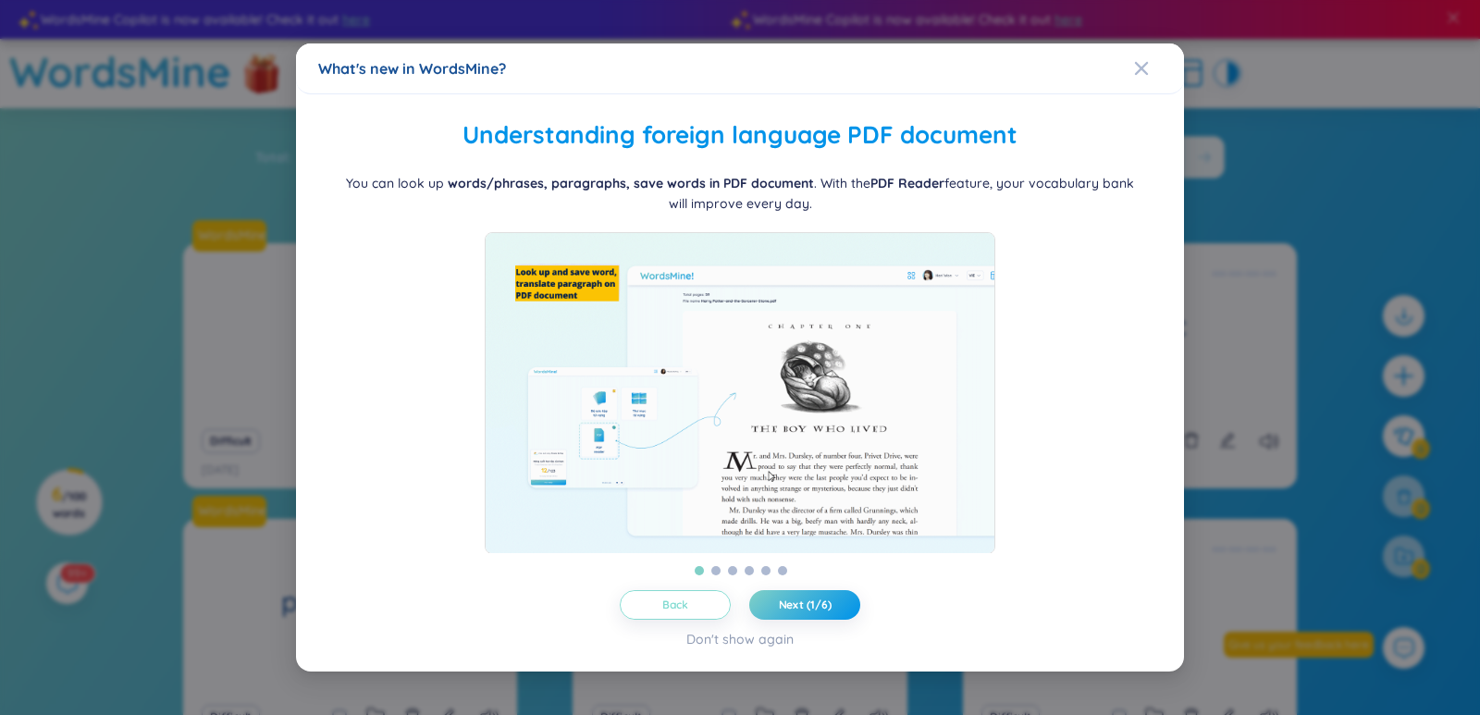
click at [678, 608] on span "Back" at bounding box center [675, 604] width 27 height 15
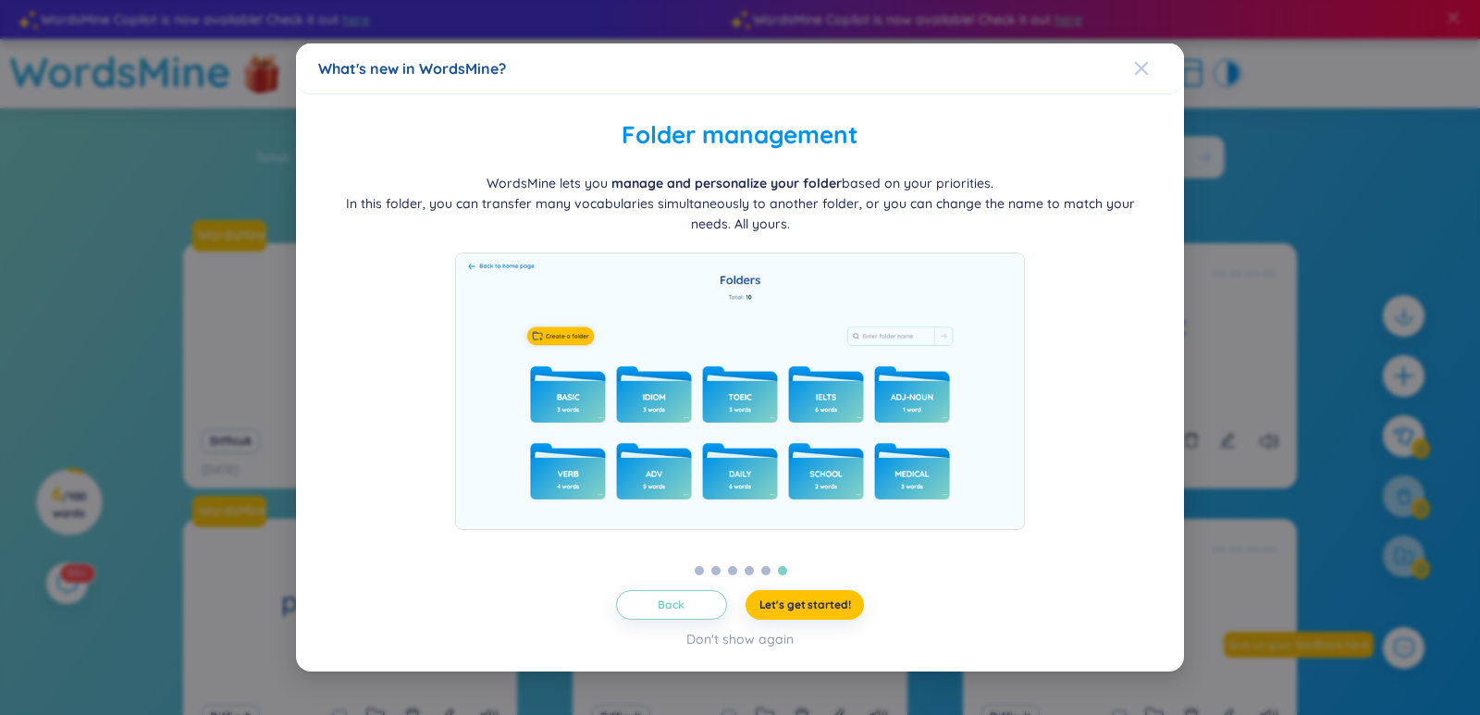
click at [1146, 61] on icon "Close" at bounding box center [1141, 67] width 13 height 13
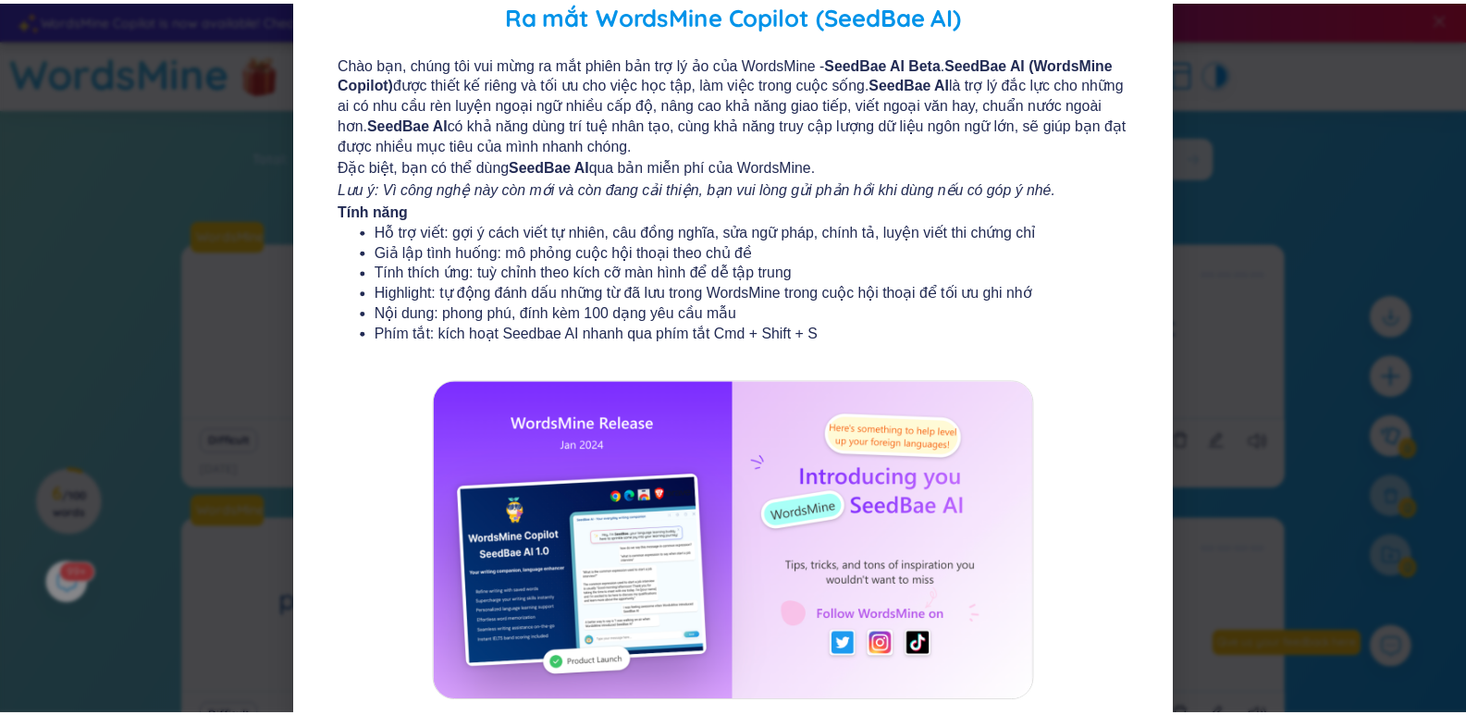
scroll to position [182, 0]
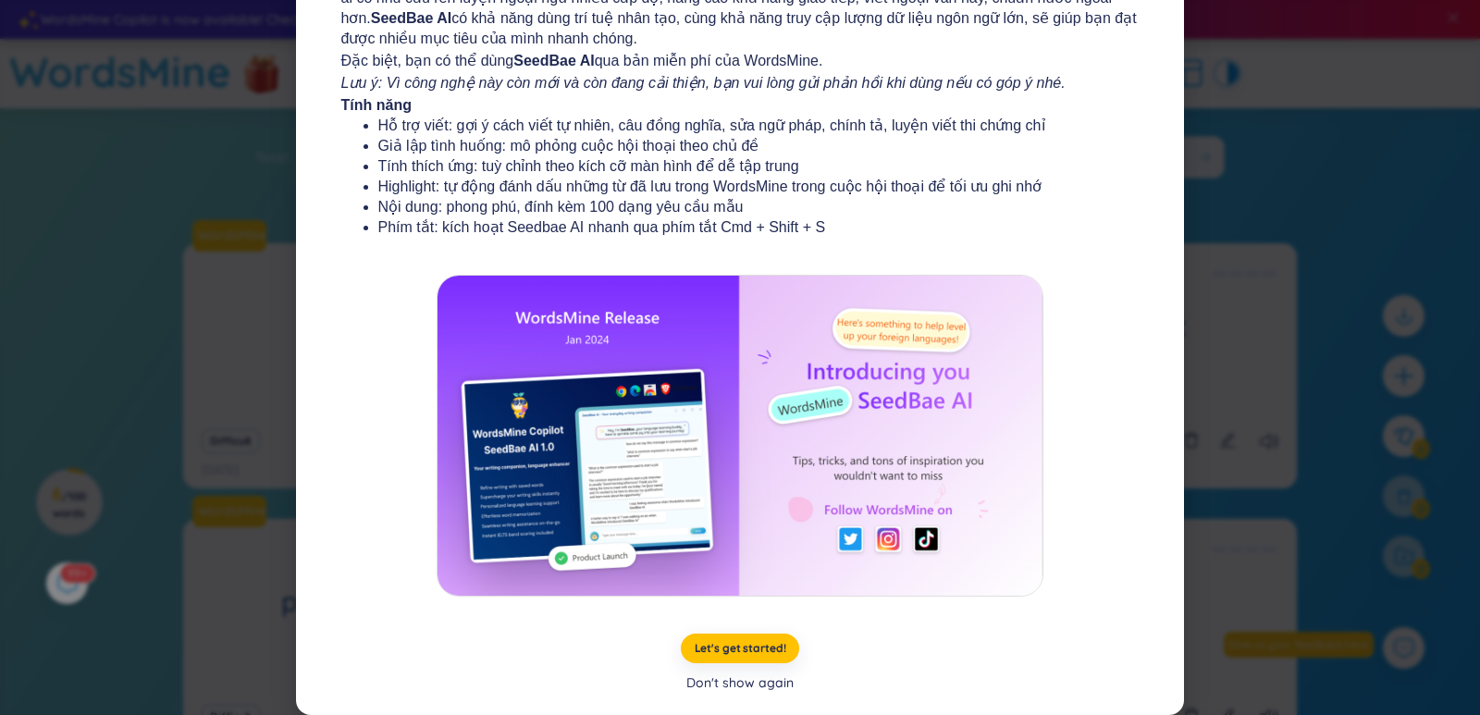
click at [737, 684] on div "Don't show again" at bounding box center [739, 682] width 107 height 20
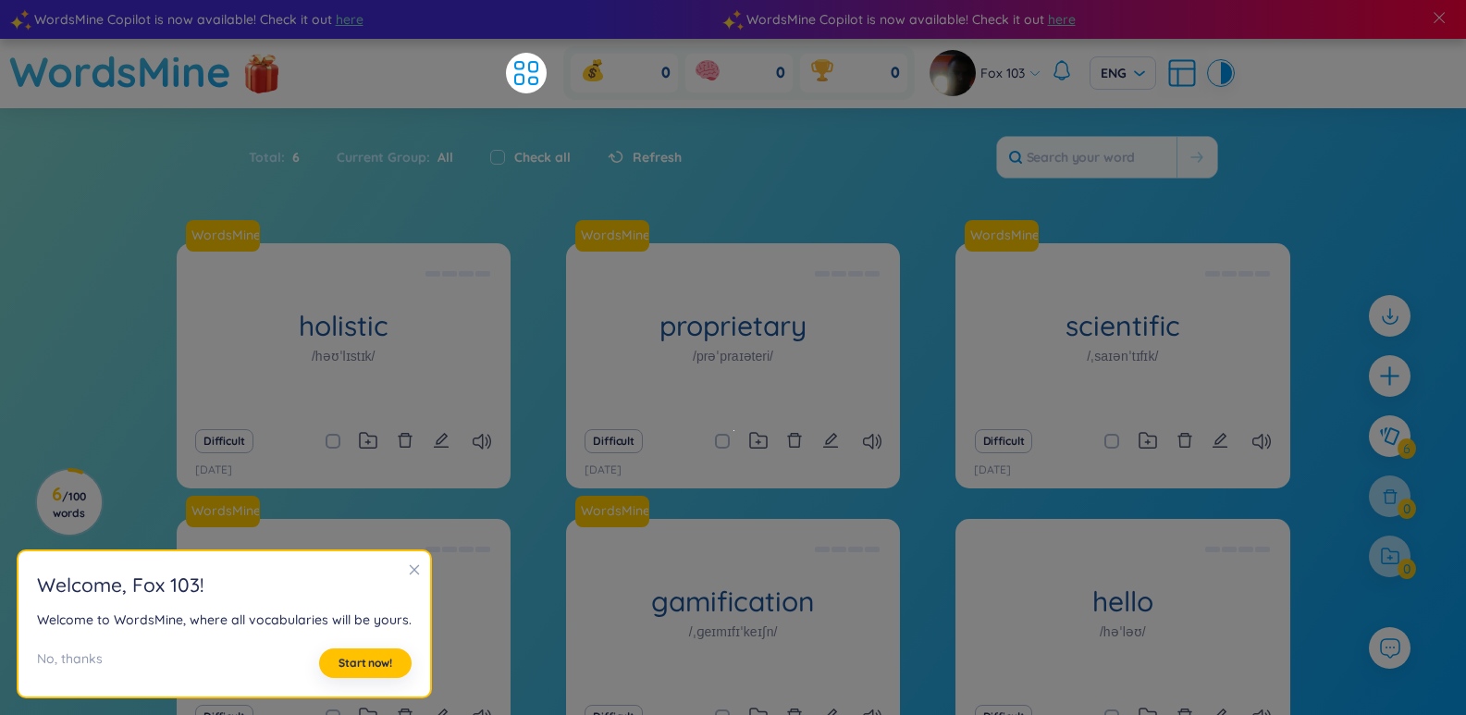
click at [414, 567] on section "Welcome , Fox 103 ! Welcome to WordsMine, where all vocabularies will be yours.…" at bounding box center [224, 624] width 412 height 146
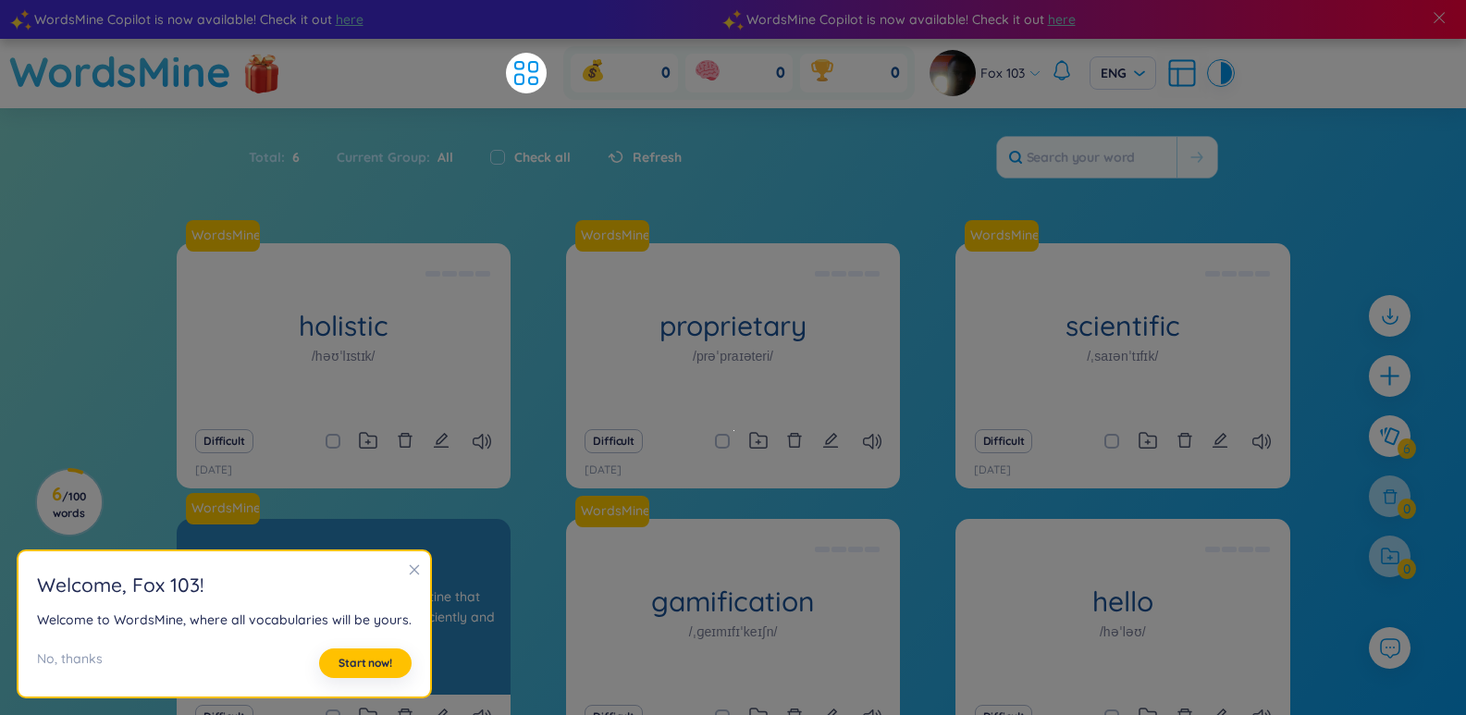
click at [424, 598] on div "WordsMine productive /prəˈdʌktɪv/ Đạt [PERSON_NAME] xuât, [PERSON_NAME] Eg: She…" at bounding box center [344, 607] width 334 height 176
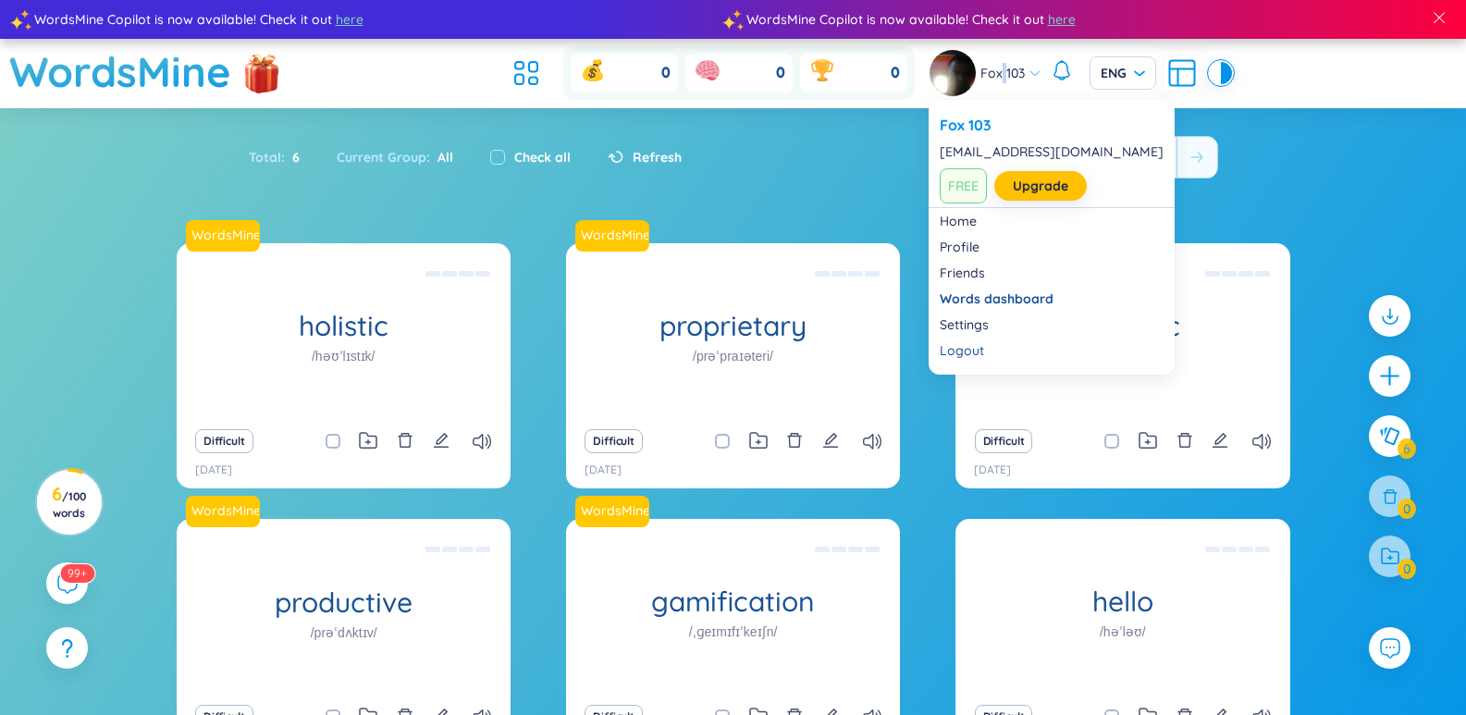
click at [1002, 70] on span "Fox 103" at bounding box center [1002, 73] width 44 height 20
drag, startPoint x: 962, startPoint y: 318, endPoint x: 948, endPoint y: 326, distance: 15.7
click at [948, 326] on link "Settings" at bounding box center [1052, 324] width 224 height 18
